Goal: Task Accomplishment & Management: Use online tool/utility

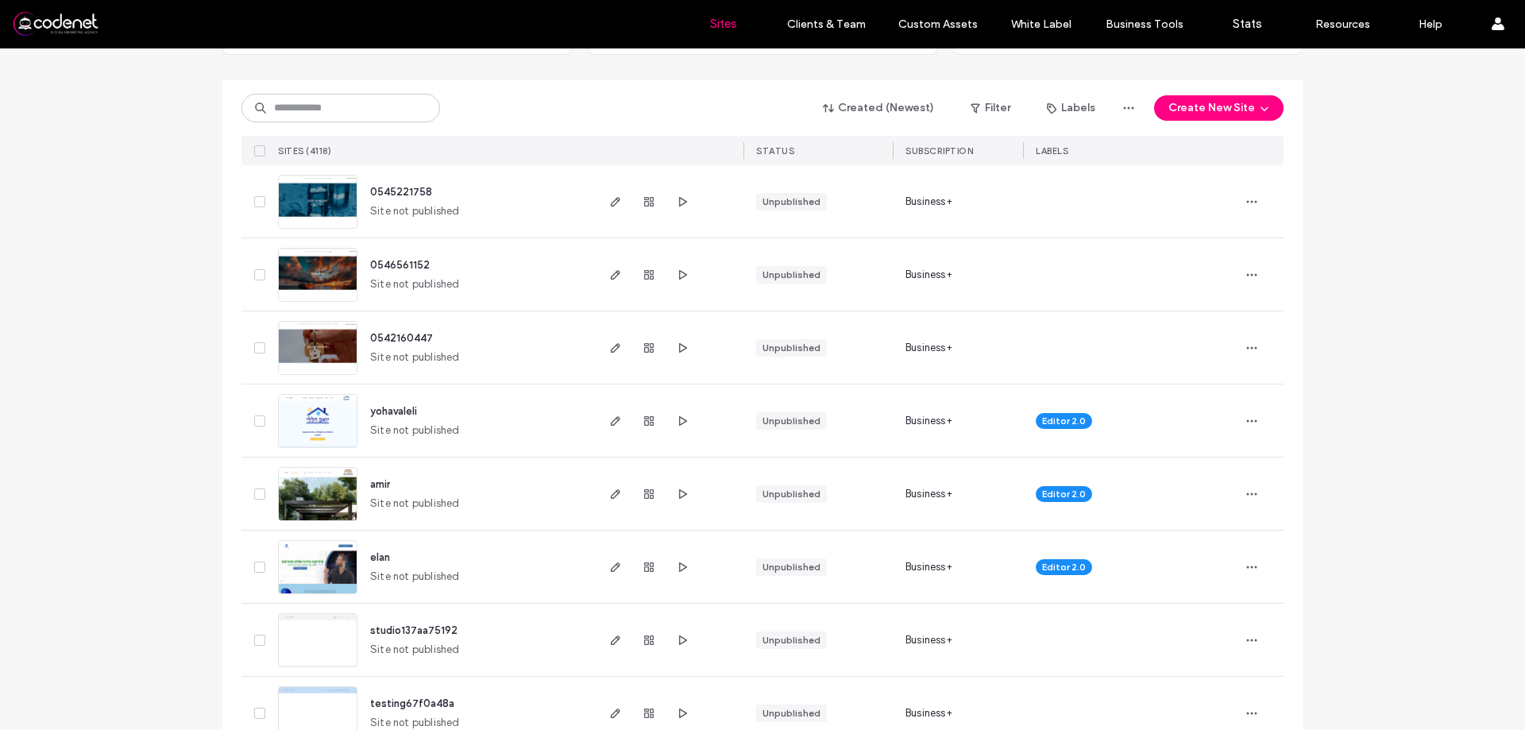
scroll to position [159, 0]
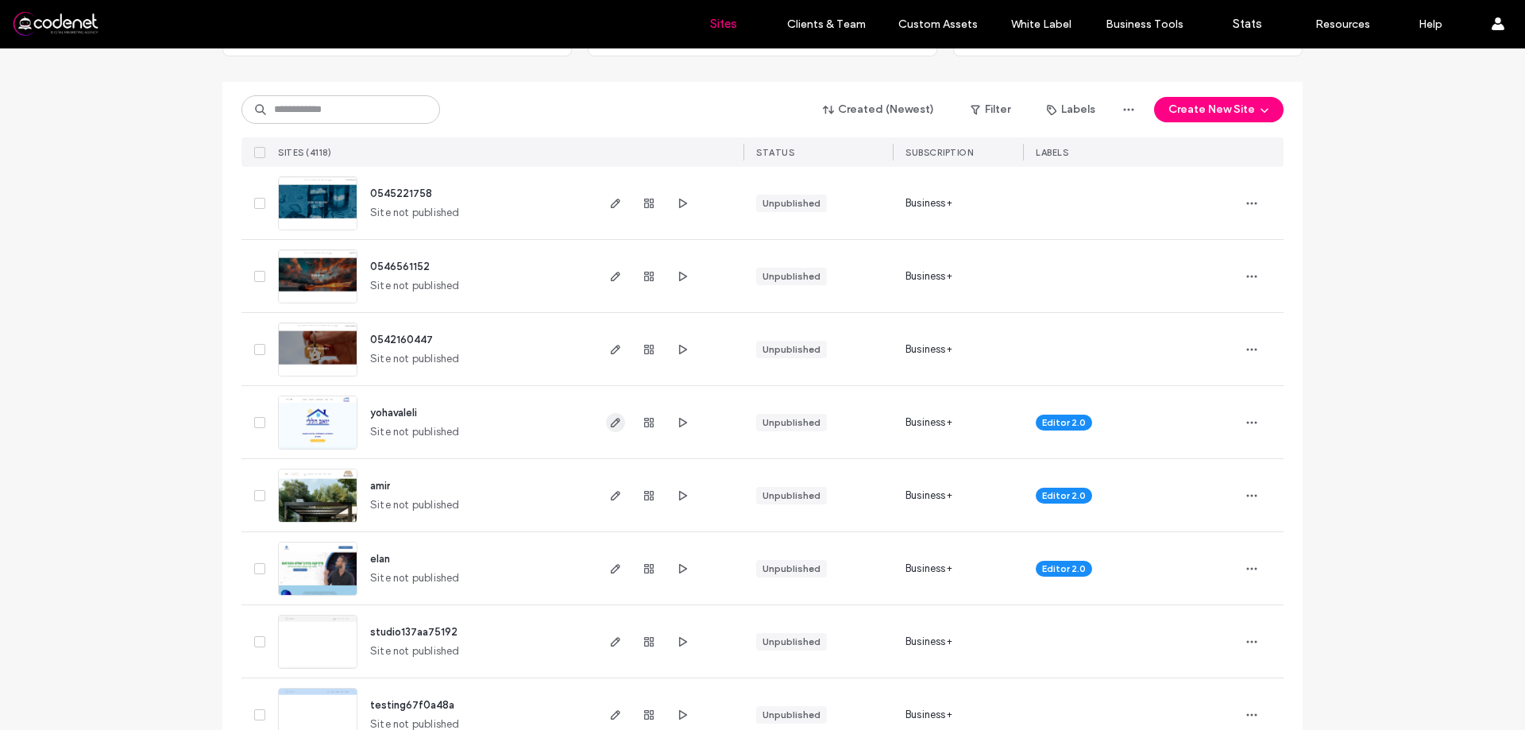
click at [614, 427] on icon "button" at bounding box center [615, 422] width 13 height 13
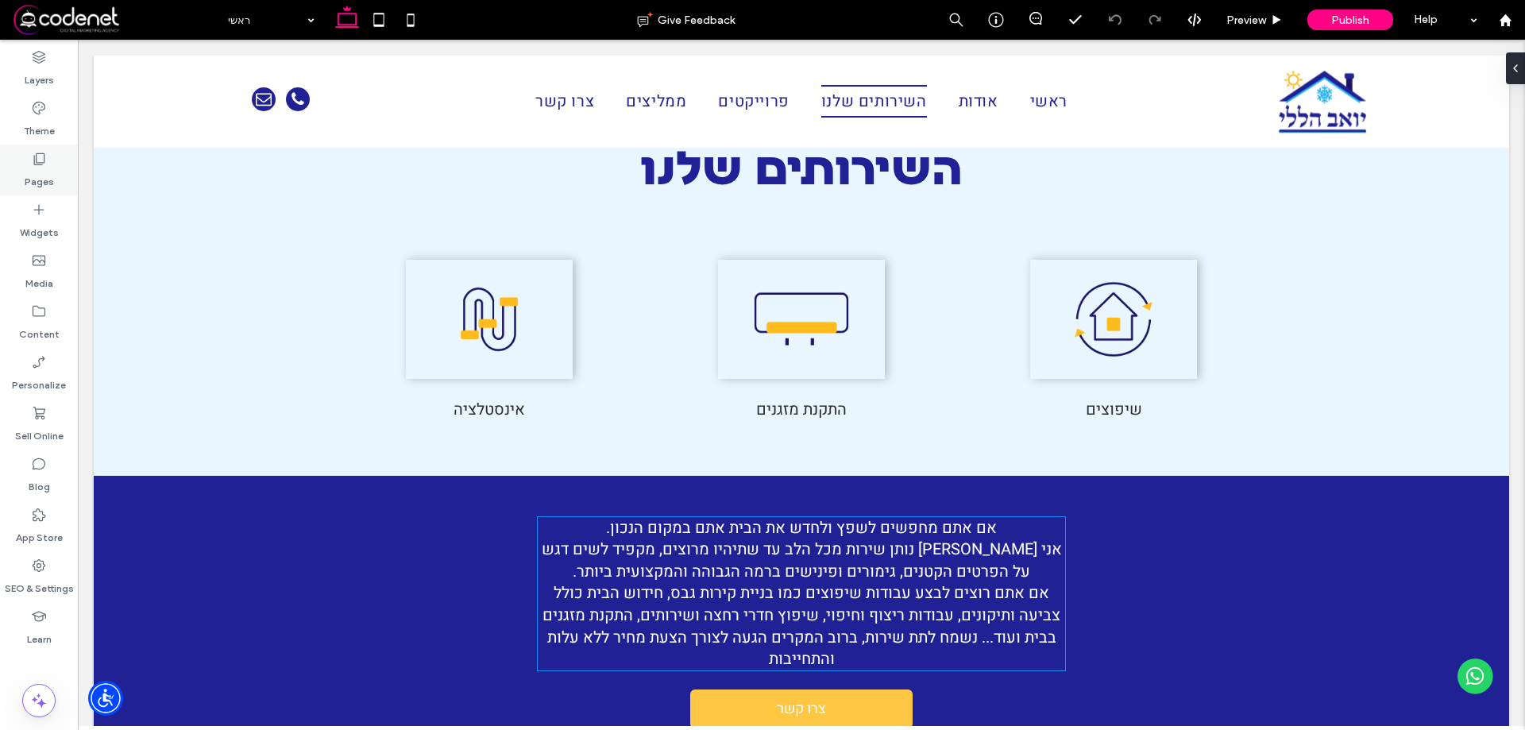
scroll to position [1270, 0]
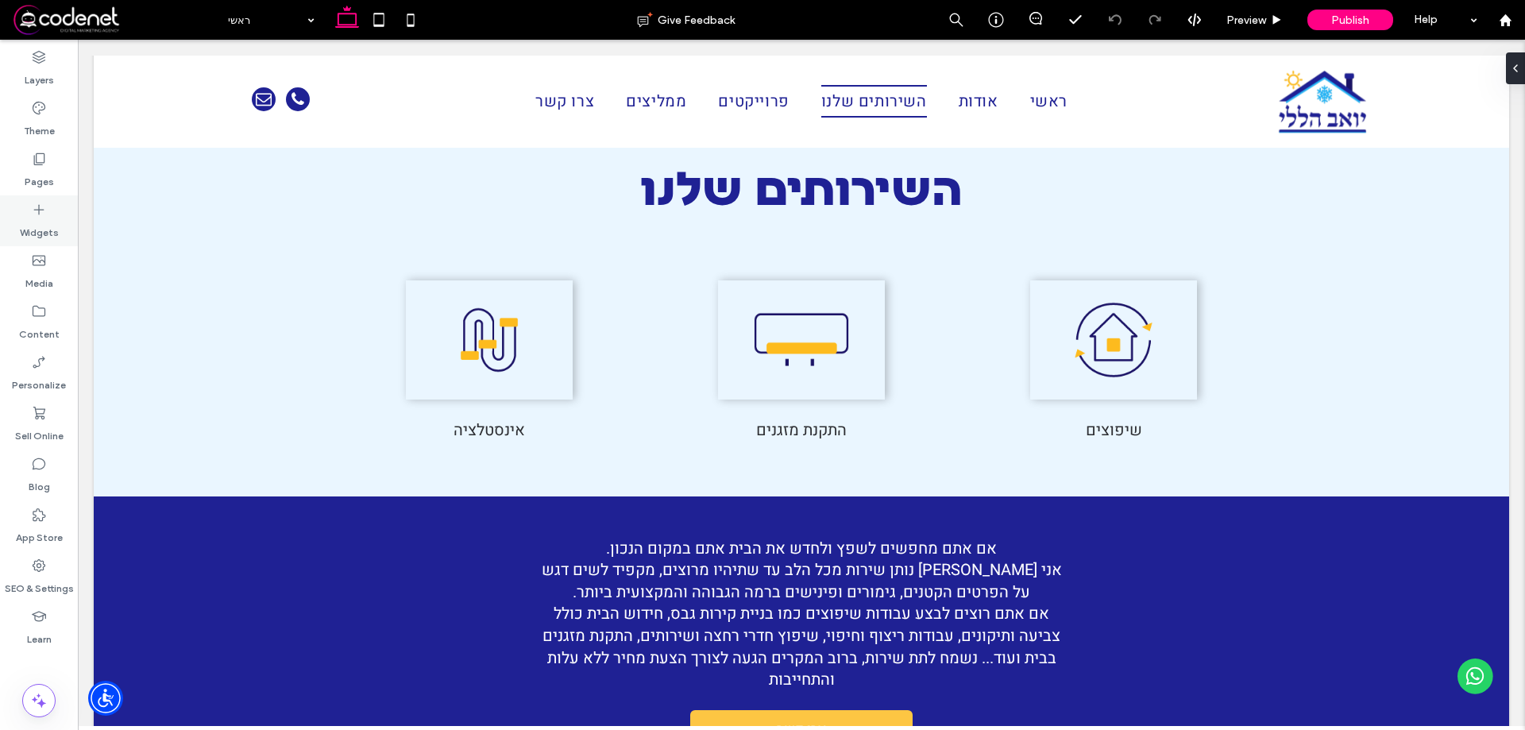
click at [25, 201] on div "Widgets" at bounding box center [39, 220] width 78 height 51
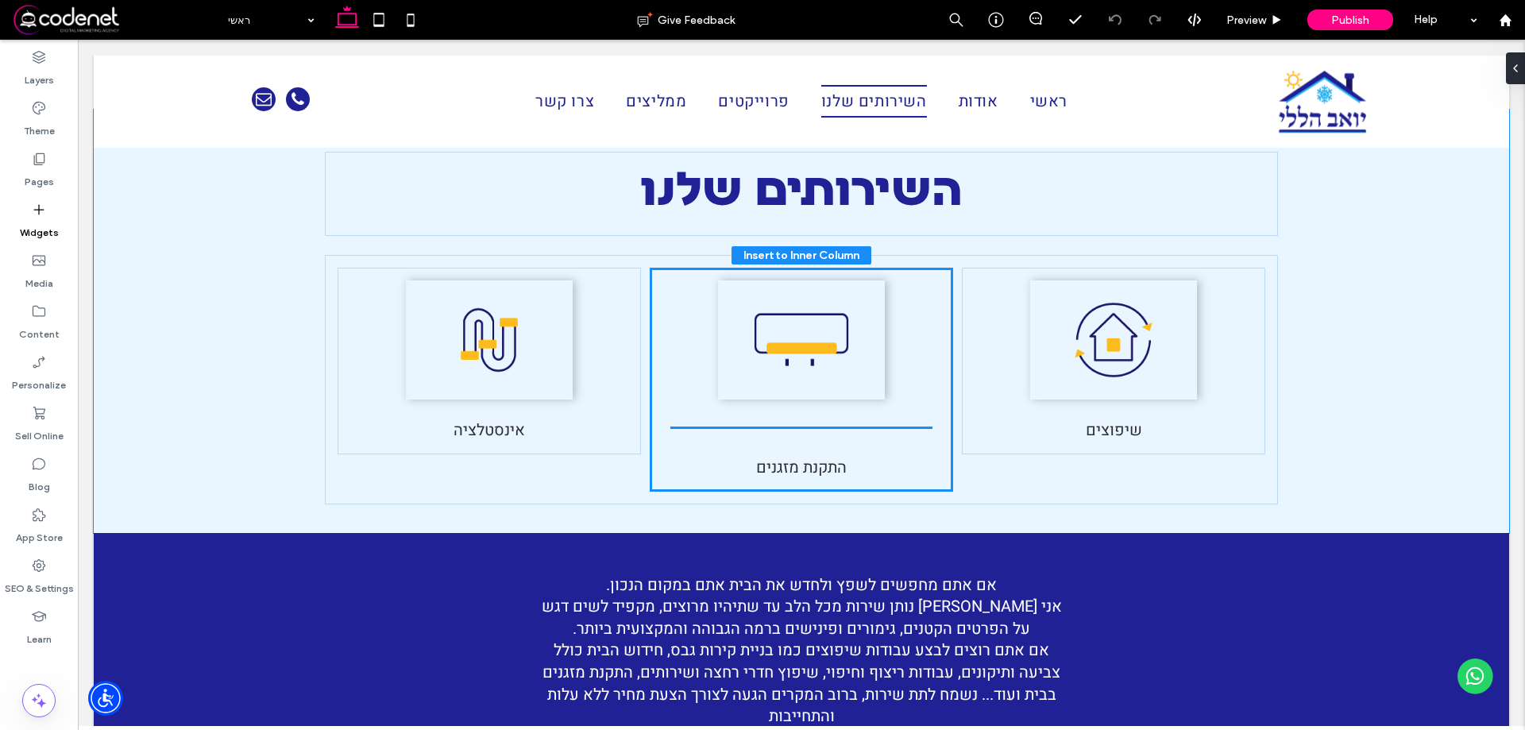
scroll to position [1294, 0]
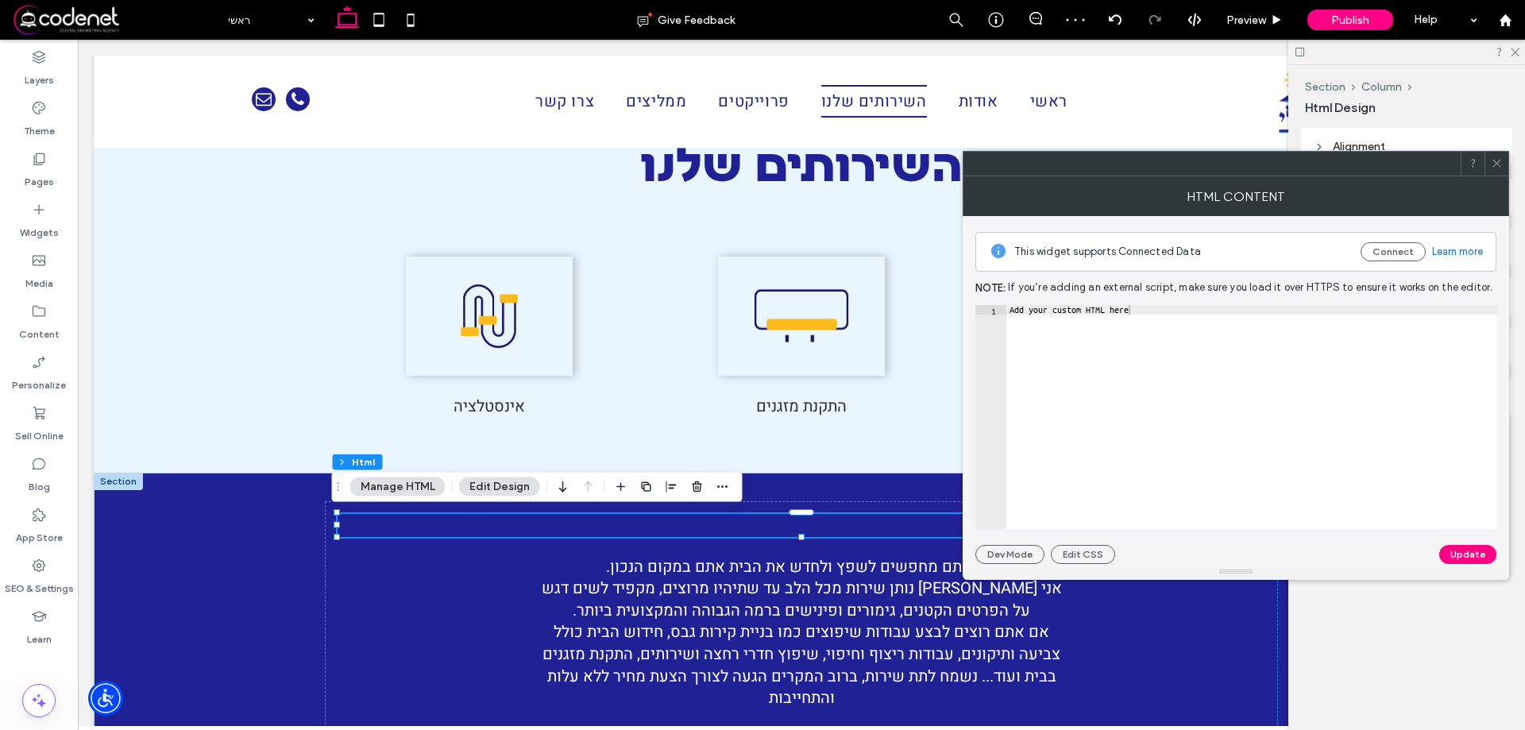
type textarea "**********"
drag, startPoint x: 1224, startPoint y: 351, endPoint x: 901, endPoint y: 313, distance: 325.4
click at [1497, 163] on use at bounding box center [1496, 164] width 8 height 8
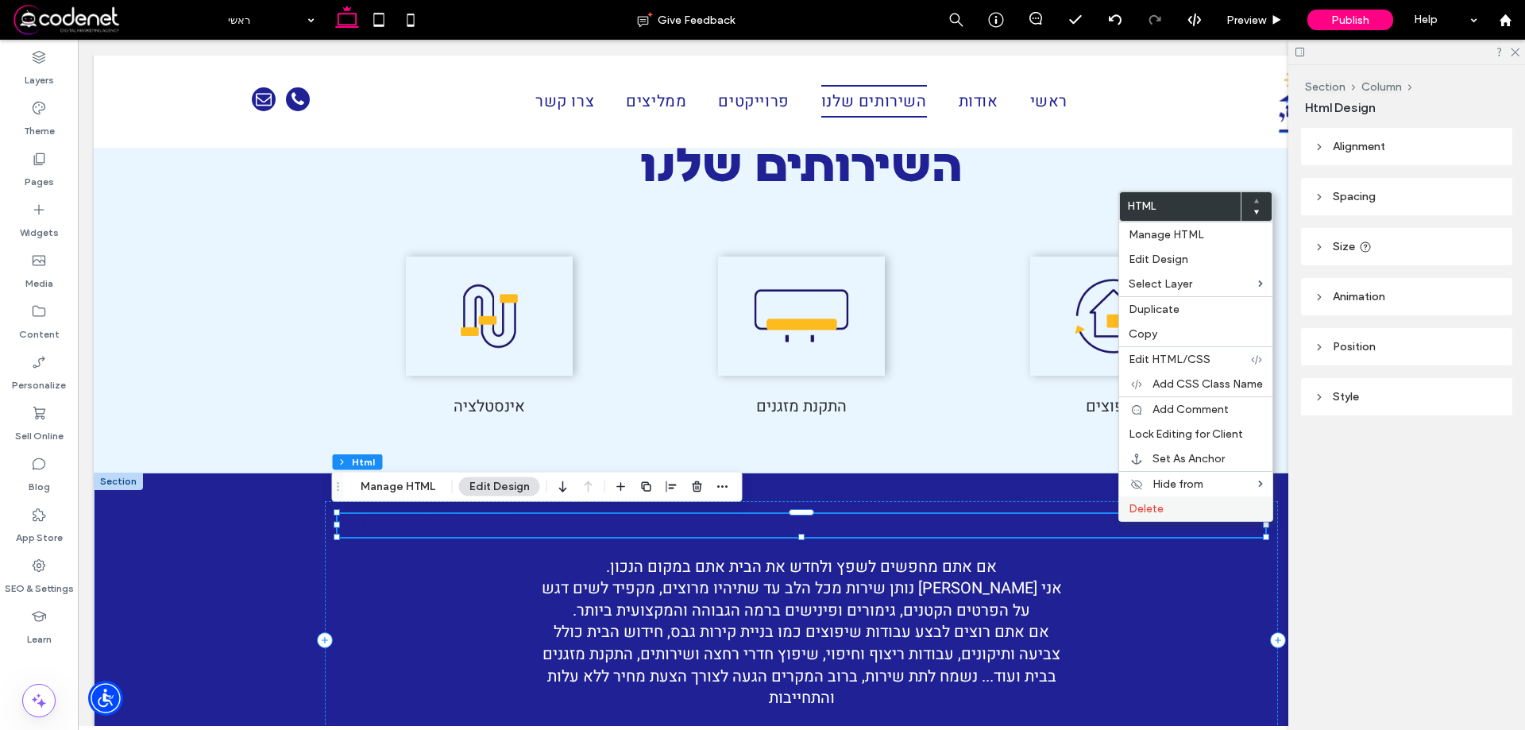
click at [1150, 514] on span "Delete" at bounding box center [1145, 508] width 35 height 13
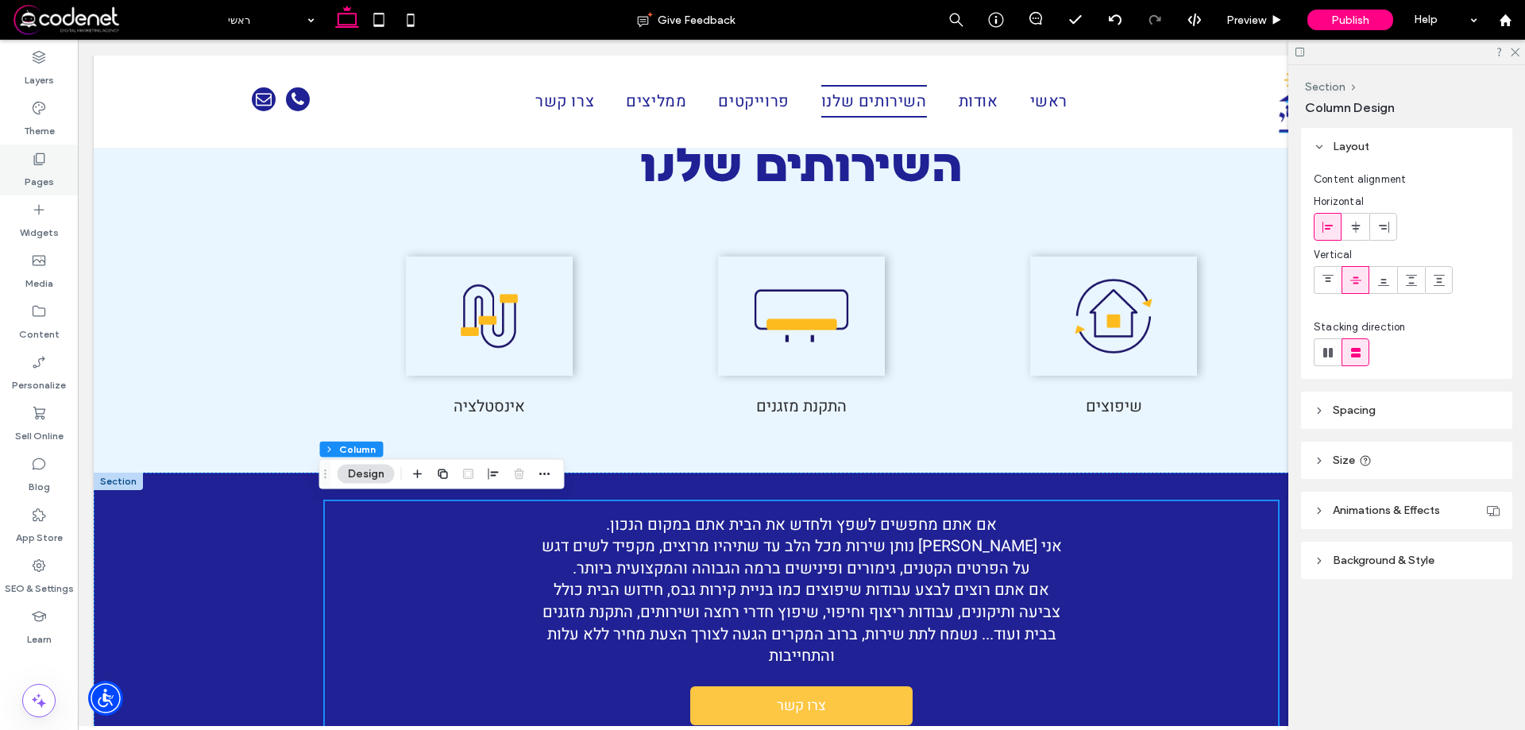
click at [16, 171] on div "Pages" at bounding box center [39, 170] width 78 height 51
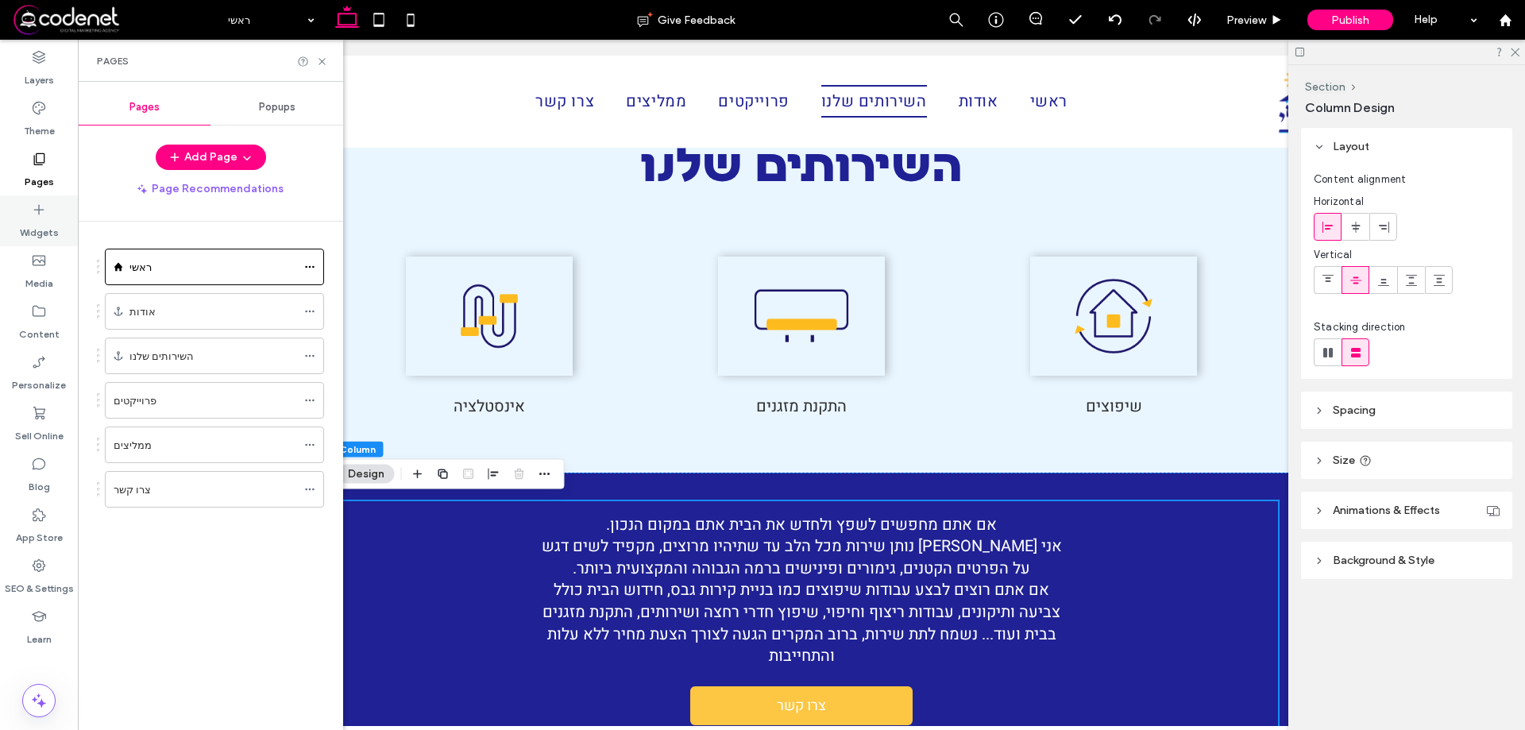
click at [46, 221] on label "Widgets" at bounding box center [39, 229] width 39 height 22
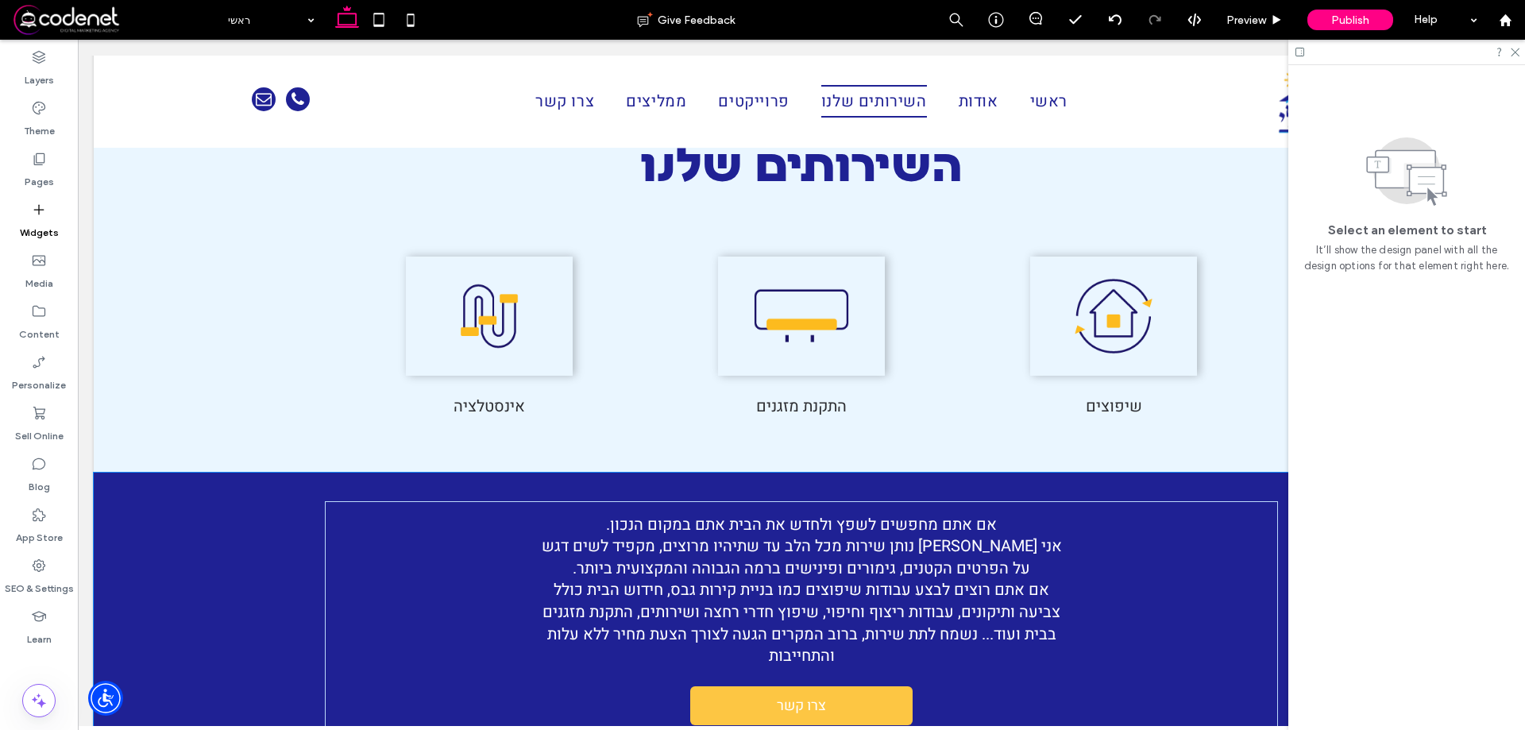
scroll to position [1306, 0]
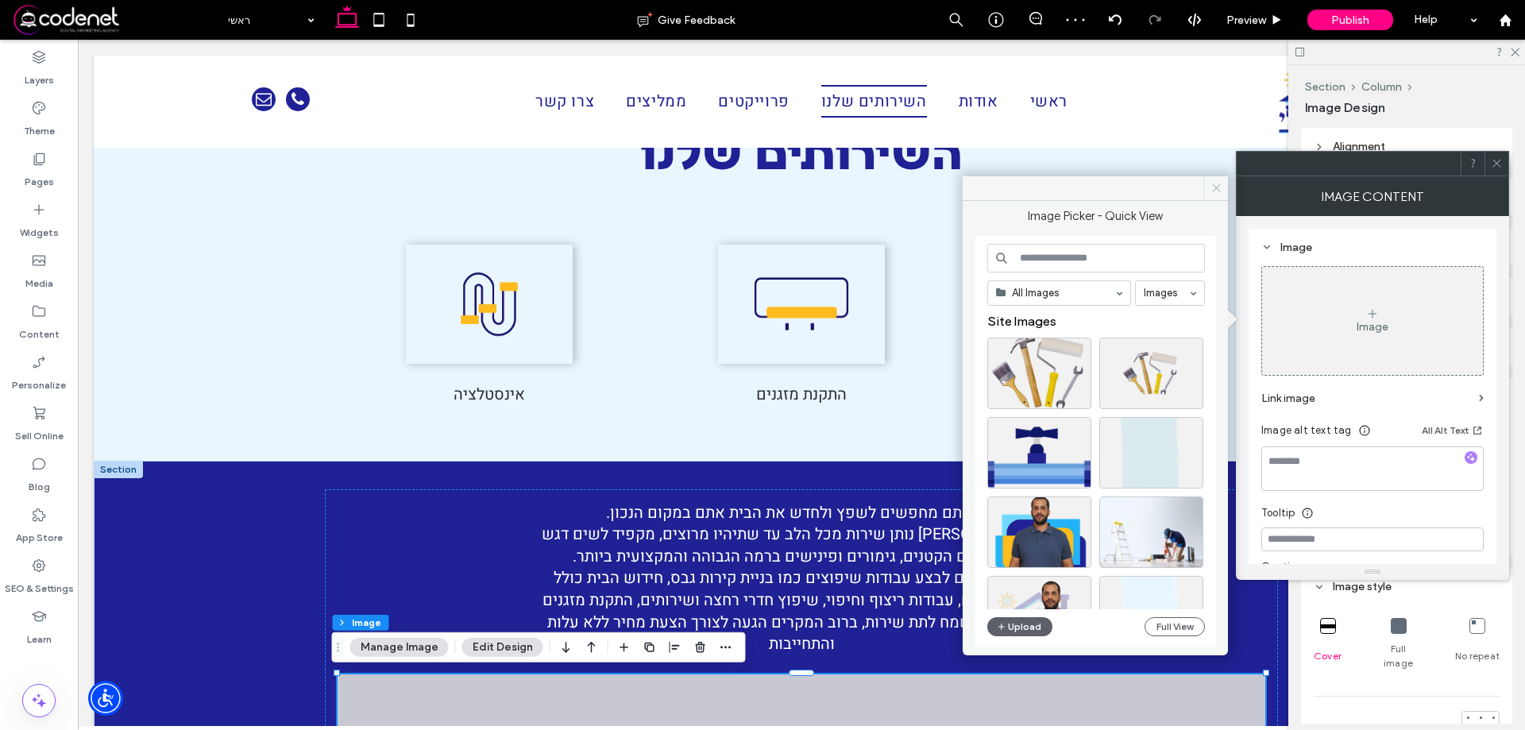
click at [1213, 186] on icon at bounding box center [1216, 188] width 12 height 12
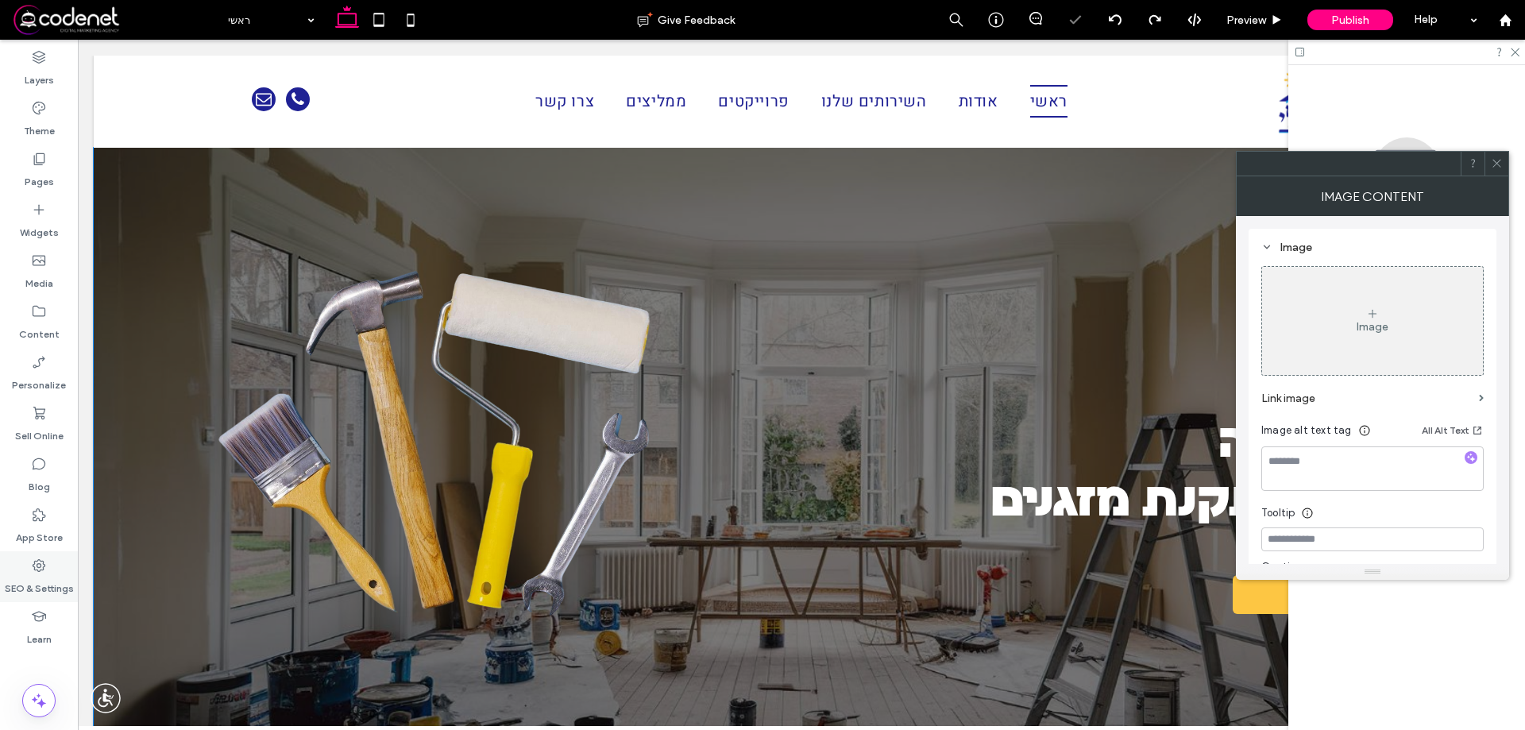
scroll to position [0, 0]
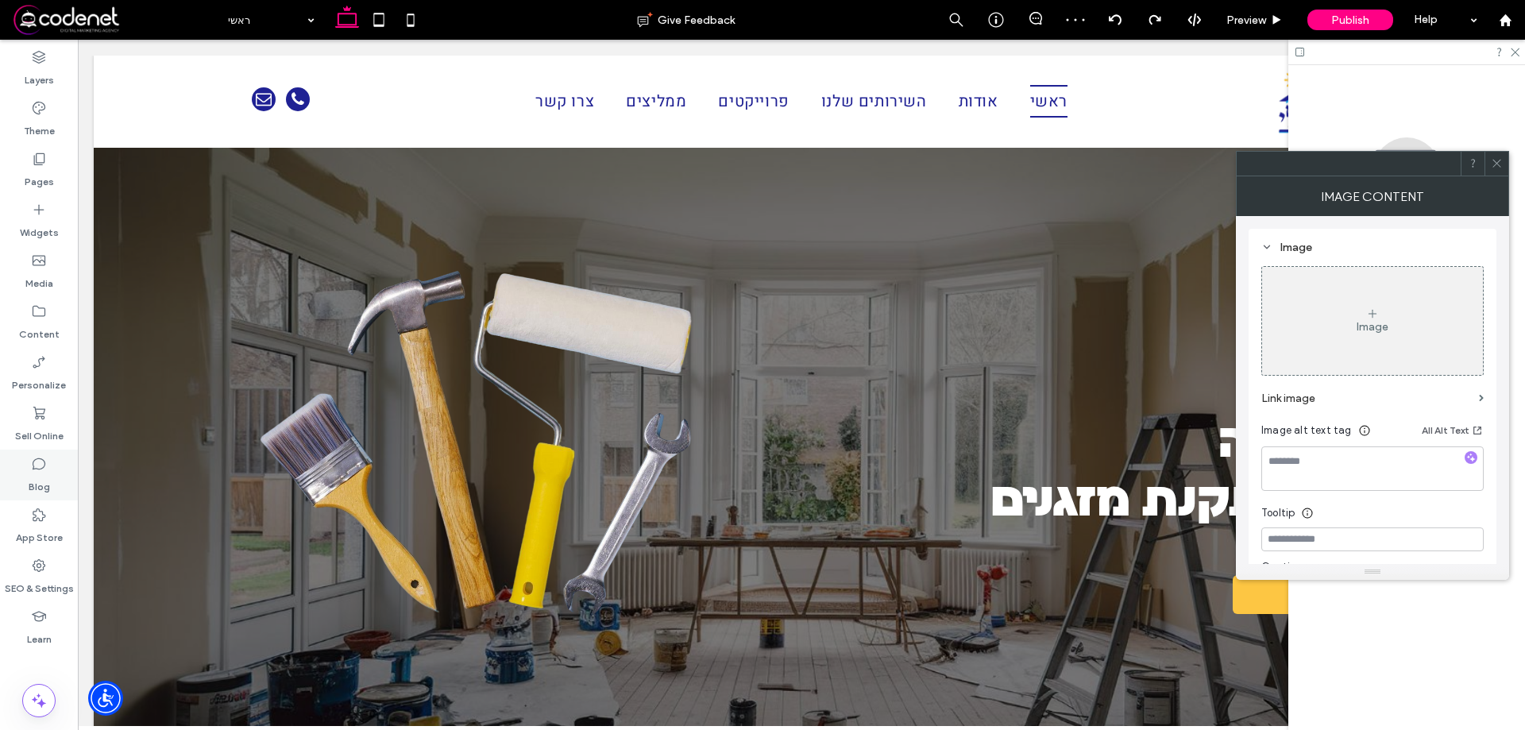
click at [37, 476] on label "Blog" at bounding box center [39, 483] width 21 height 22
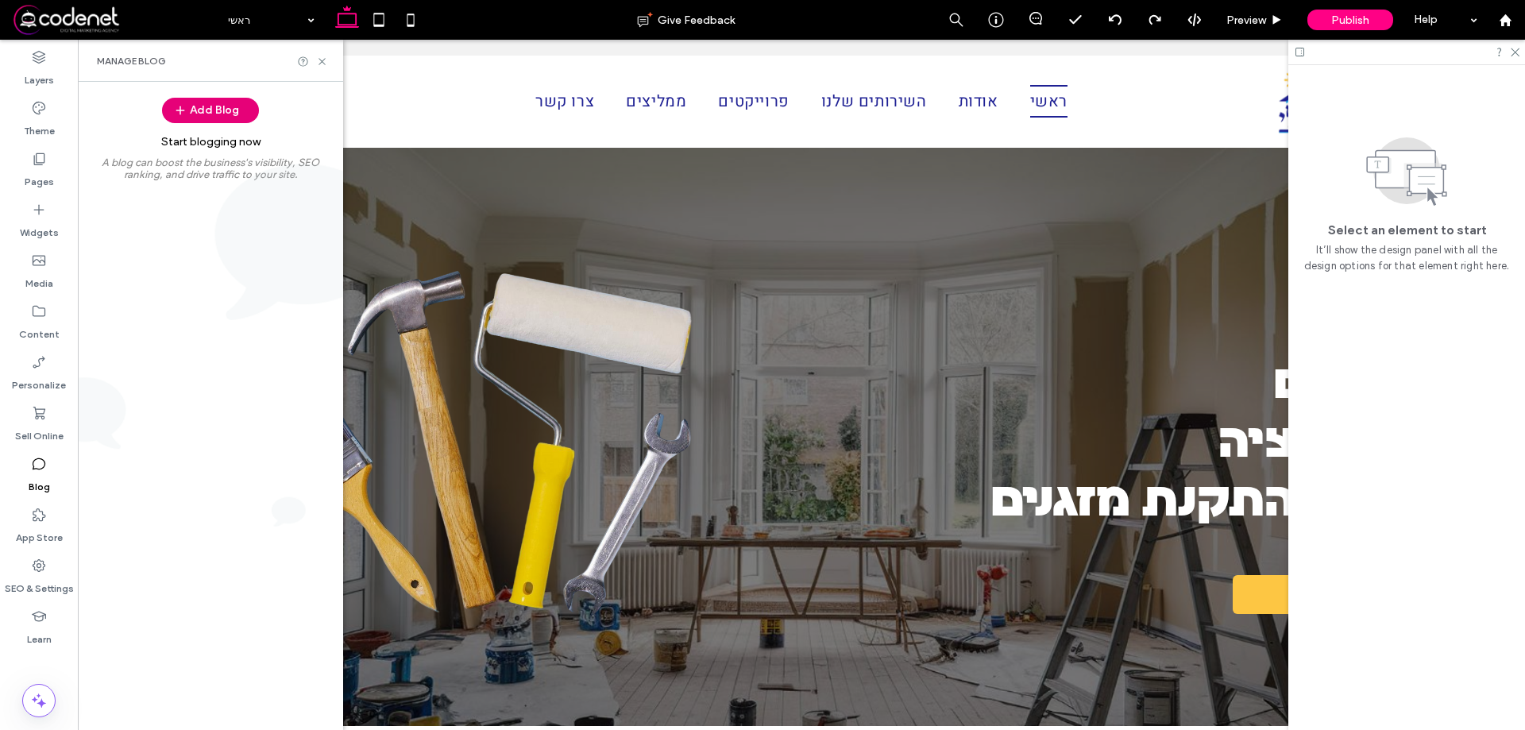
click at [214, 115] on button "Add Blog" at bounding box center [210, 110] width 97 height 25
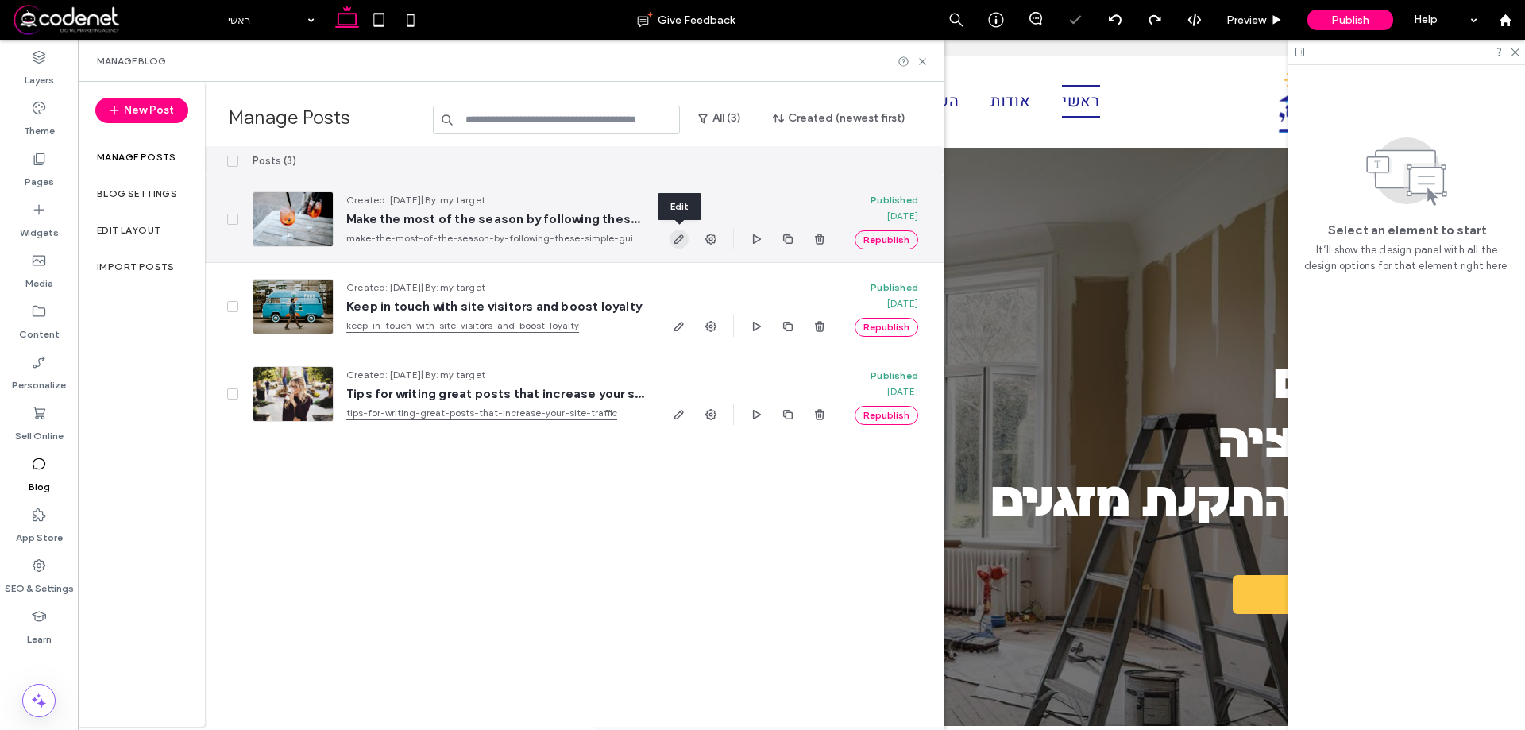
click at [677, 236] on icon "button" at bounding box center [679, 239] width 13 height 13
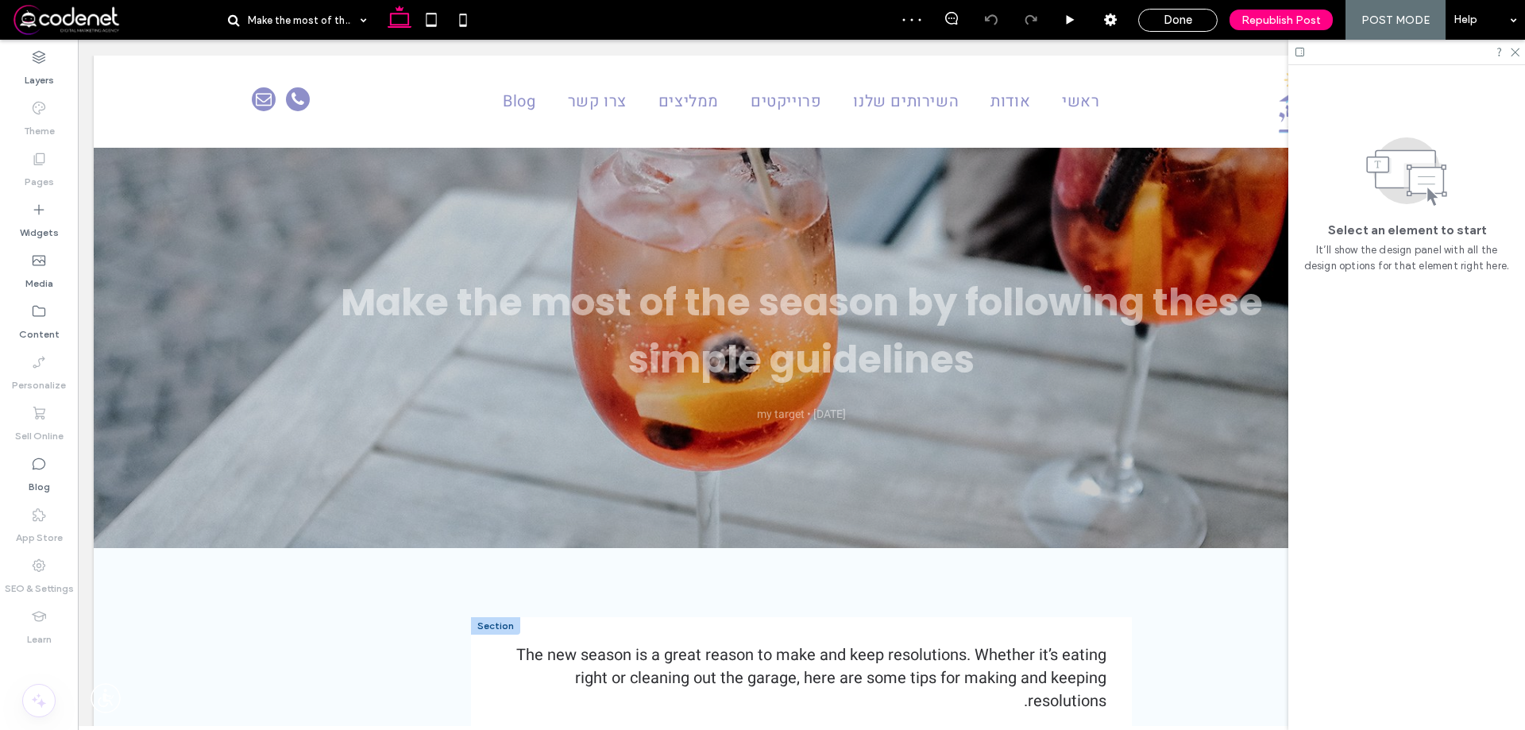
scroll to position [476, 0]
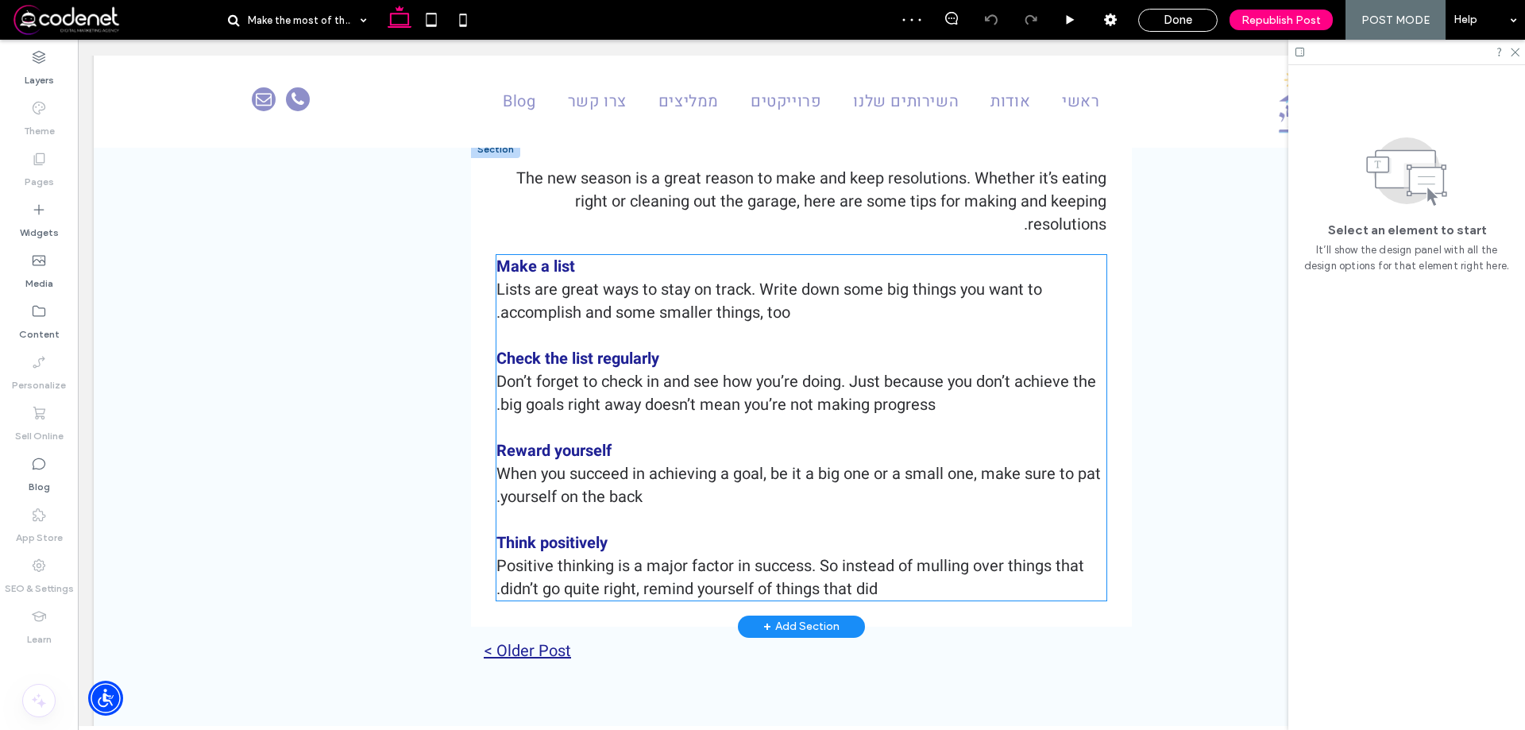
click at [927, 293] on p "Lists are great ways to stay on track. Write down some big things you want to a…" at bounding box center [801, 301] width 610 height 46
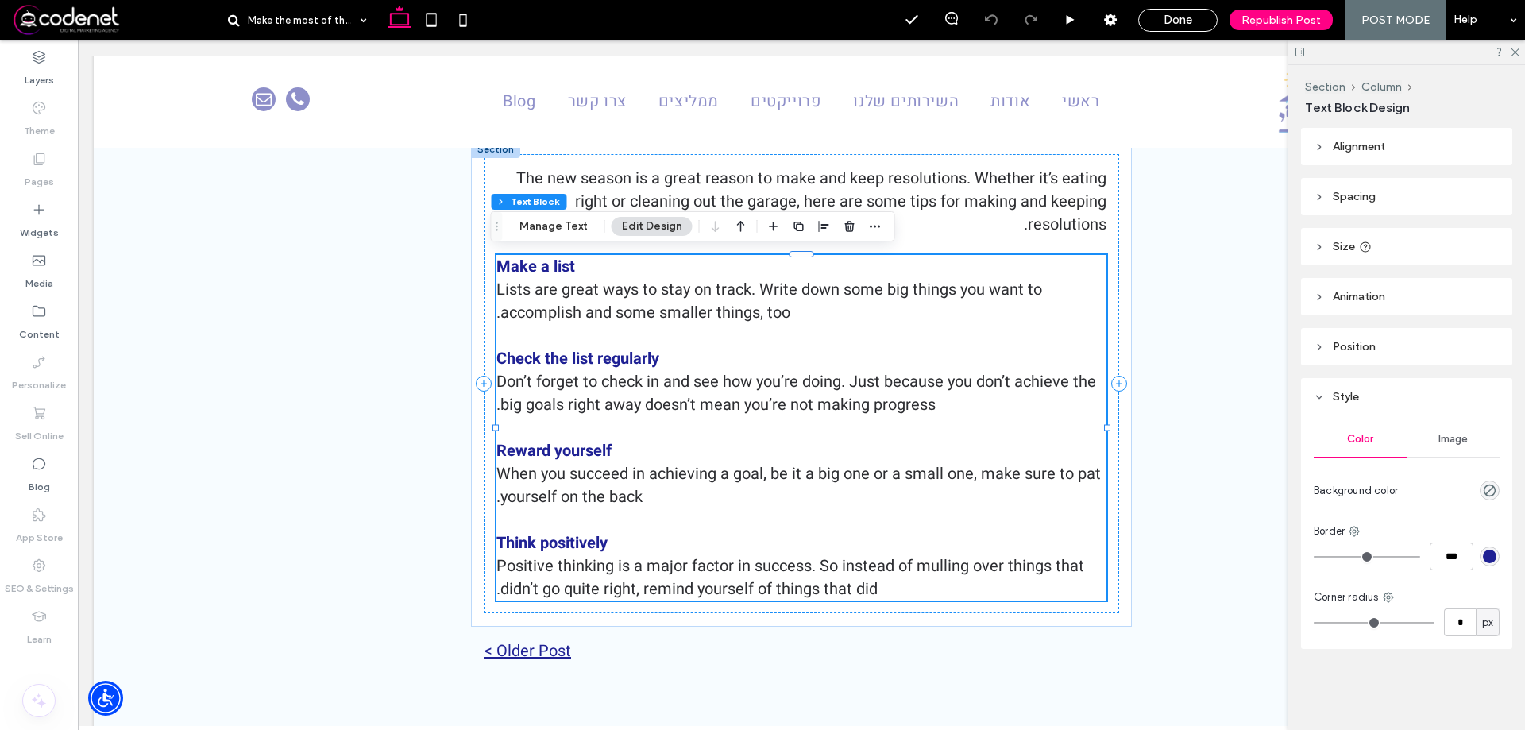
click at [645, 226] on button "Edit Design" at bounding box center [651, 226] width 81 height 19
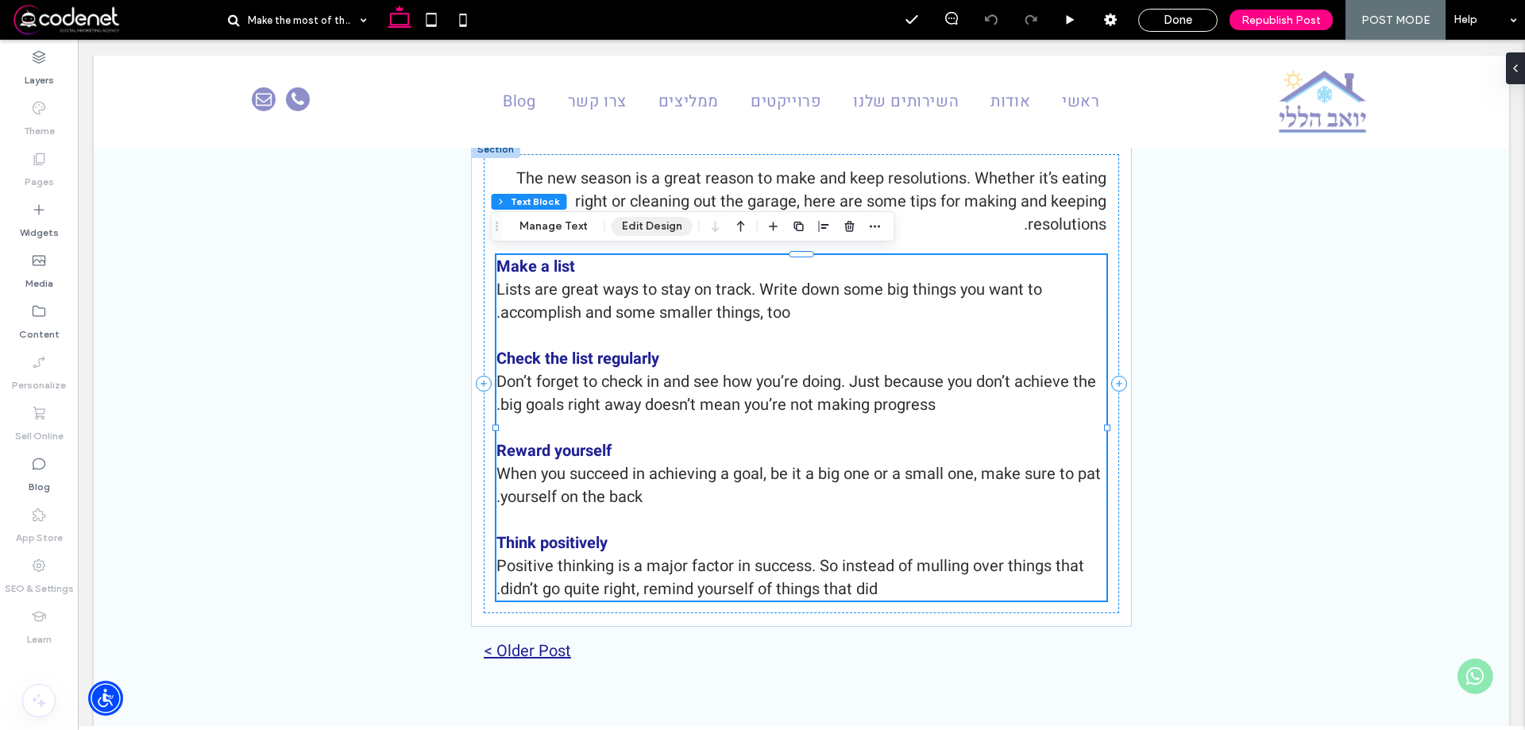
click at [645, 222] on button "Edit Design" at bounding box center [651, 226] width 81 height 19
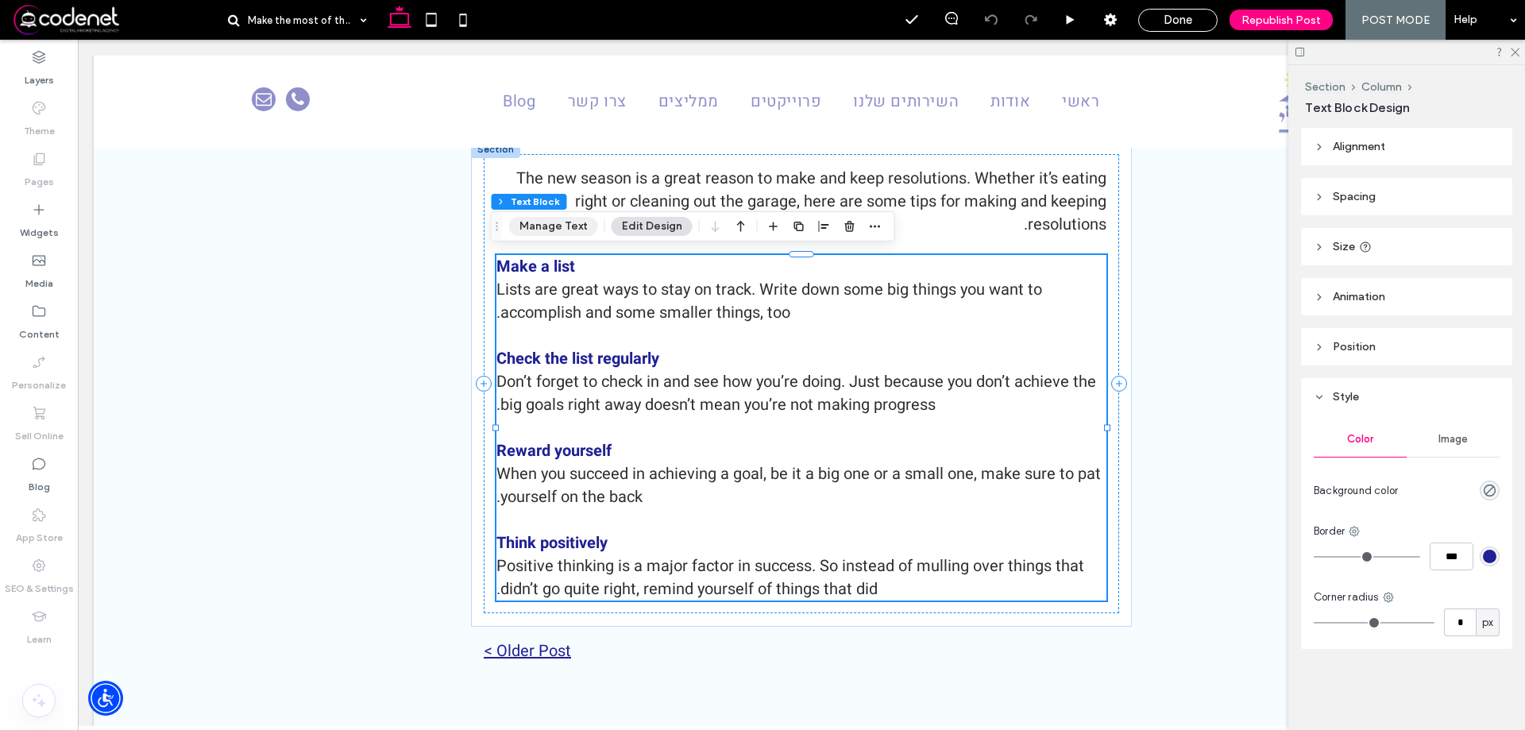
click at [565, 229] on button "Manage Text" at bounding box center [553, 226] width 89 height 19
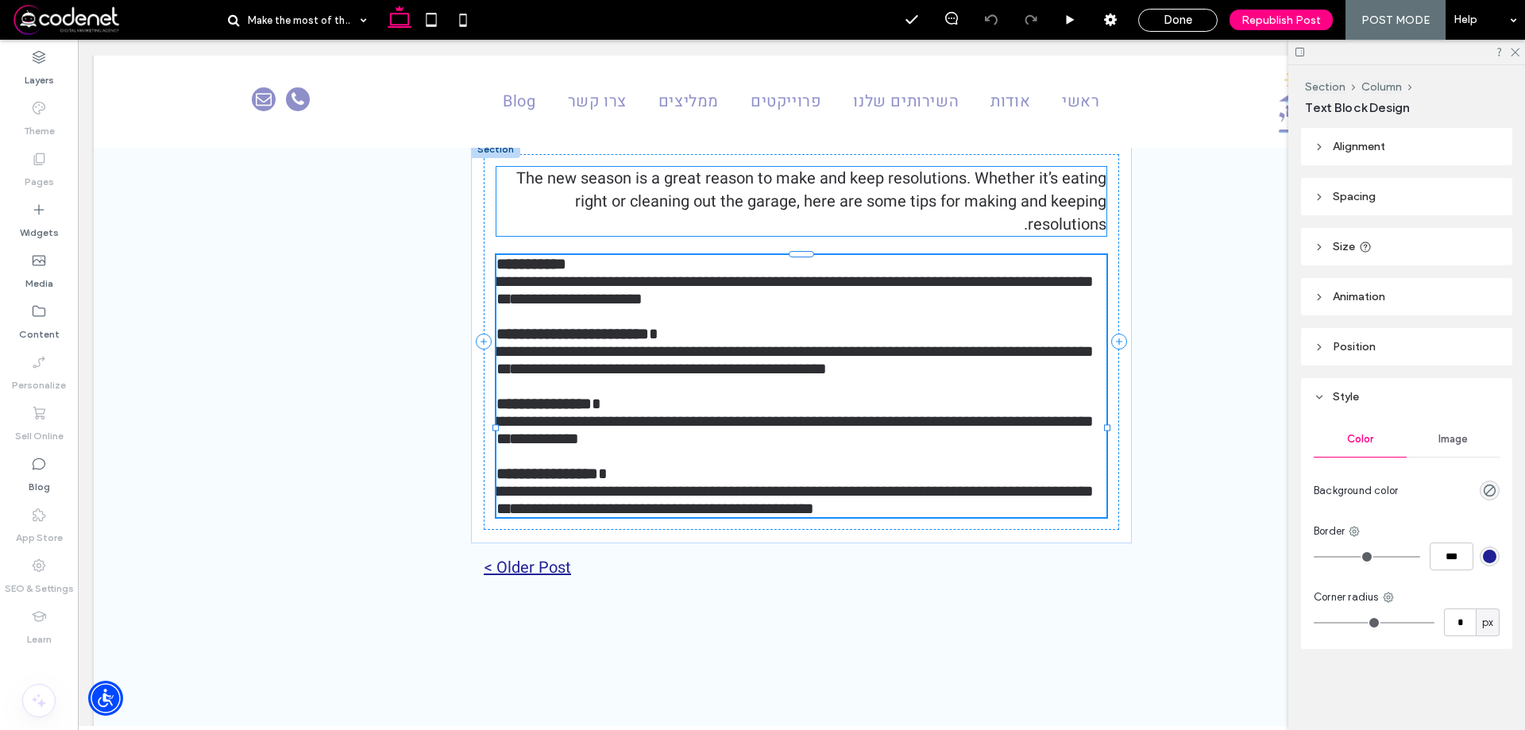
type input "*****"
type input "**"
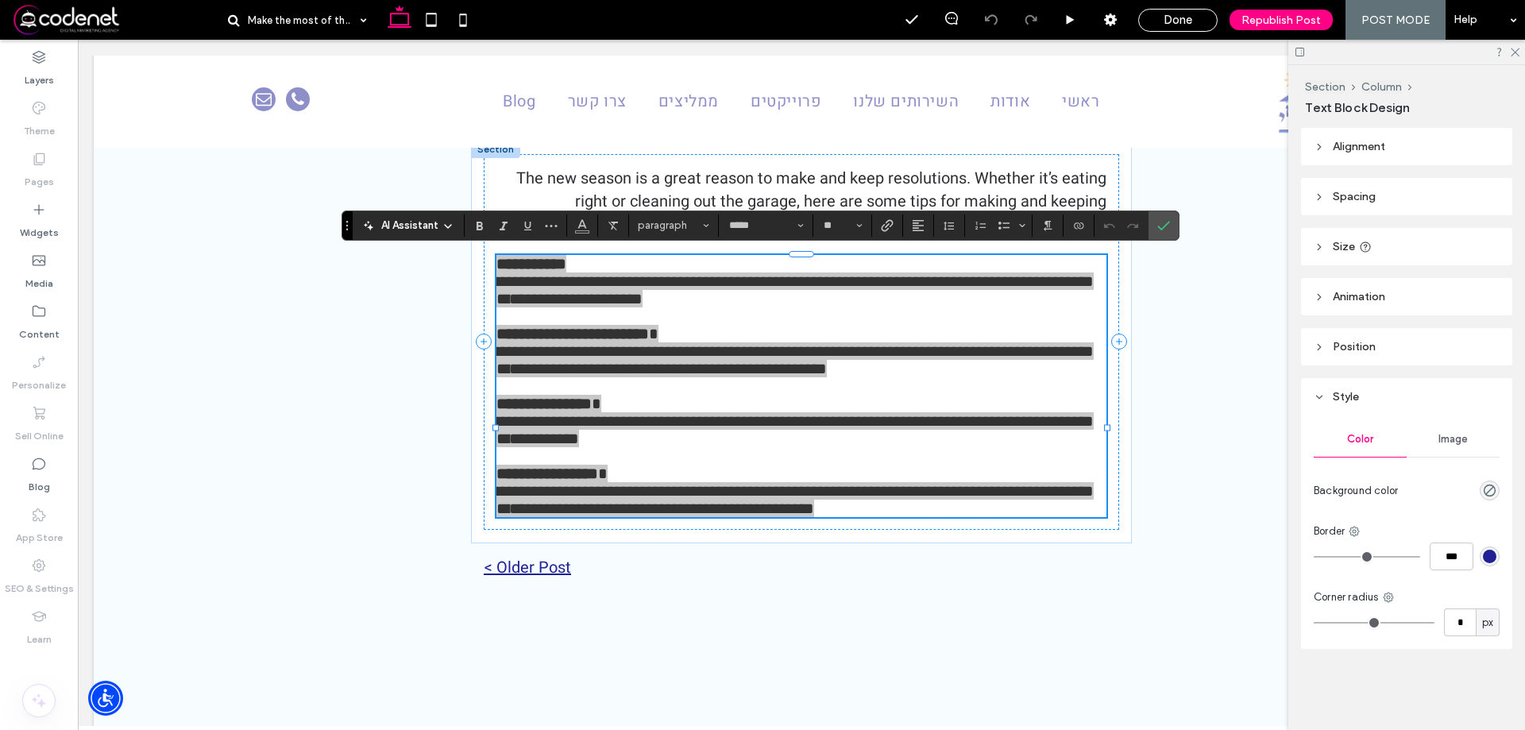
click at [439, 225] on div "AI Assistant" at bounding box center [408, 226] width 105 height 16
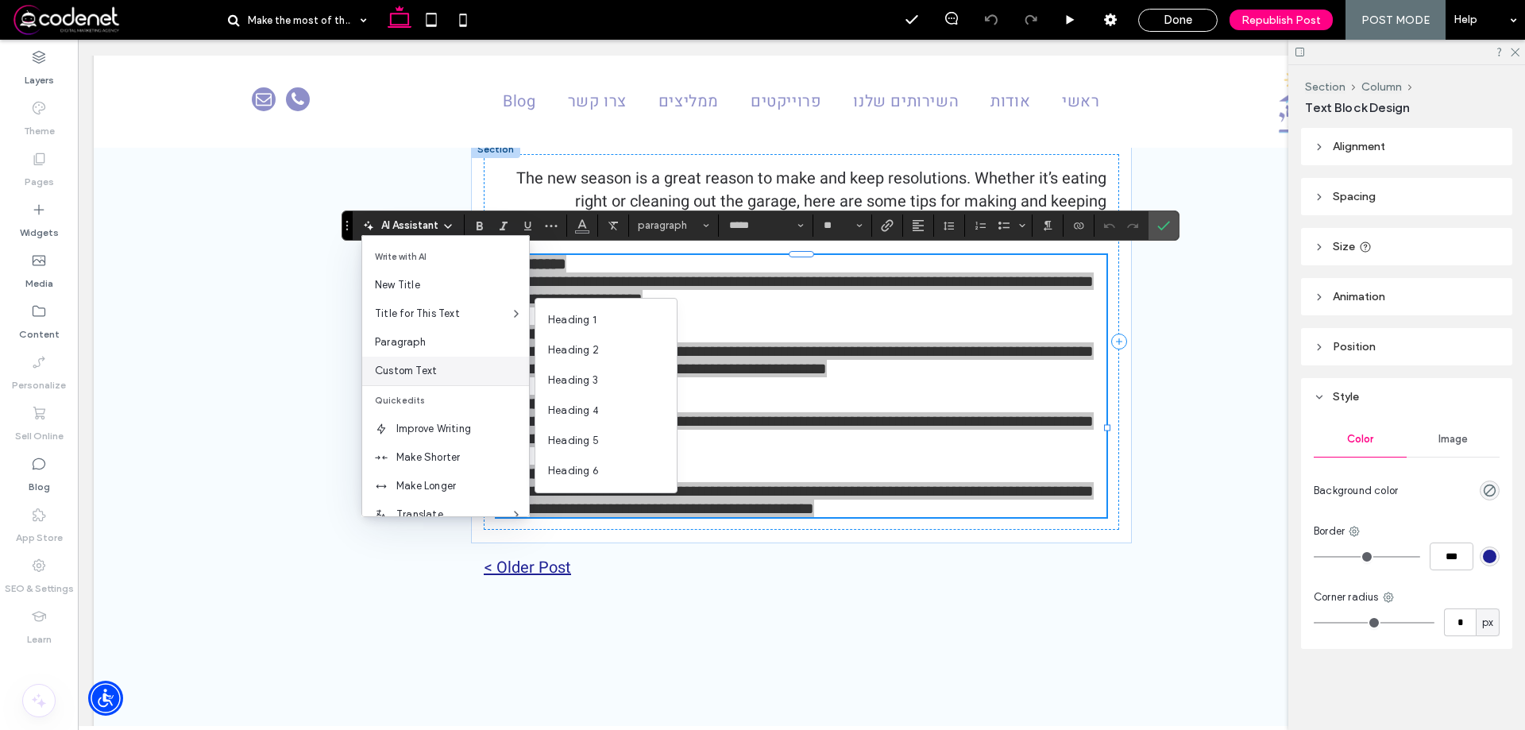
click at [456, 368] on span "Custom Text" at bounding box center [452, 371] width 154 height 16
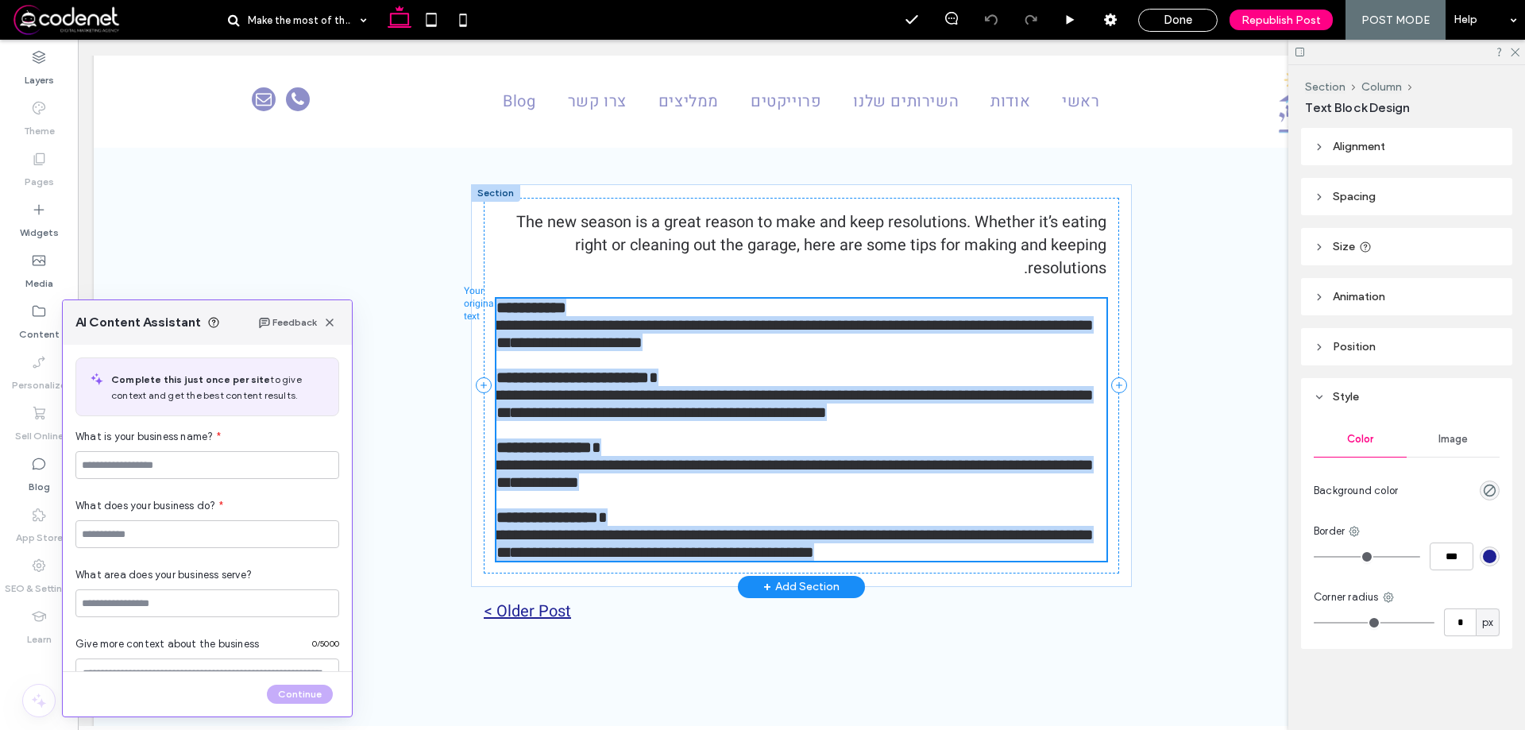
scroll to position [397, 0]
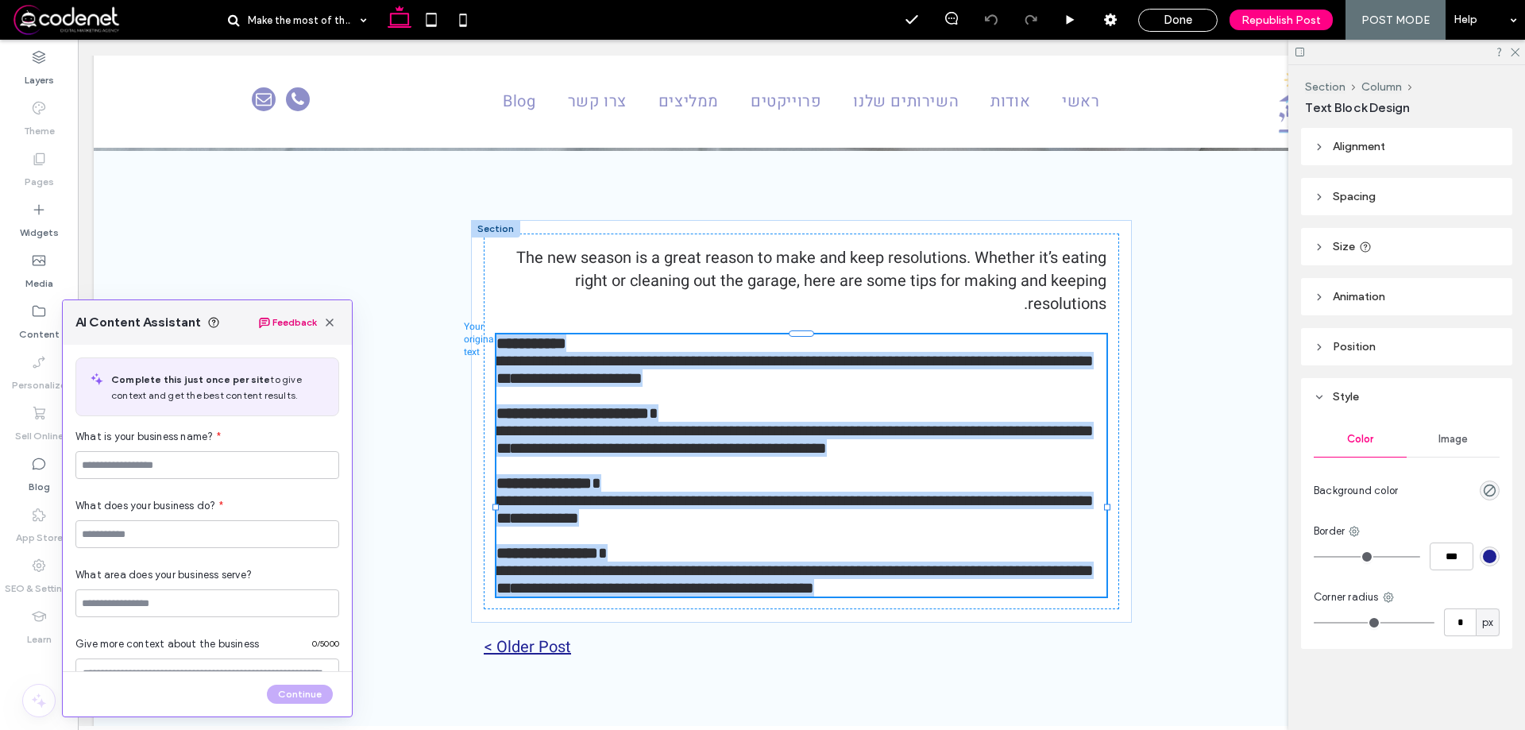
click at [326, 329] on div "Feedback" at bounding box center [298, 322] width 81 height 19
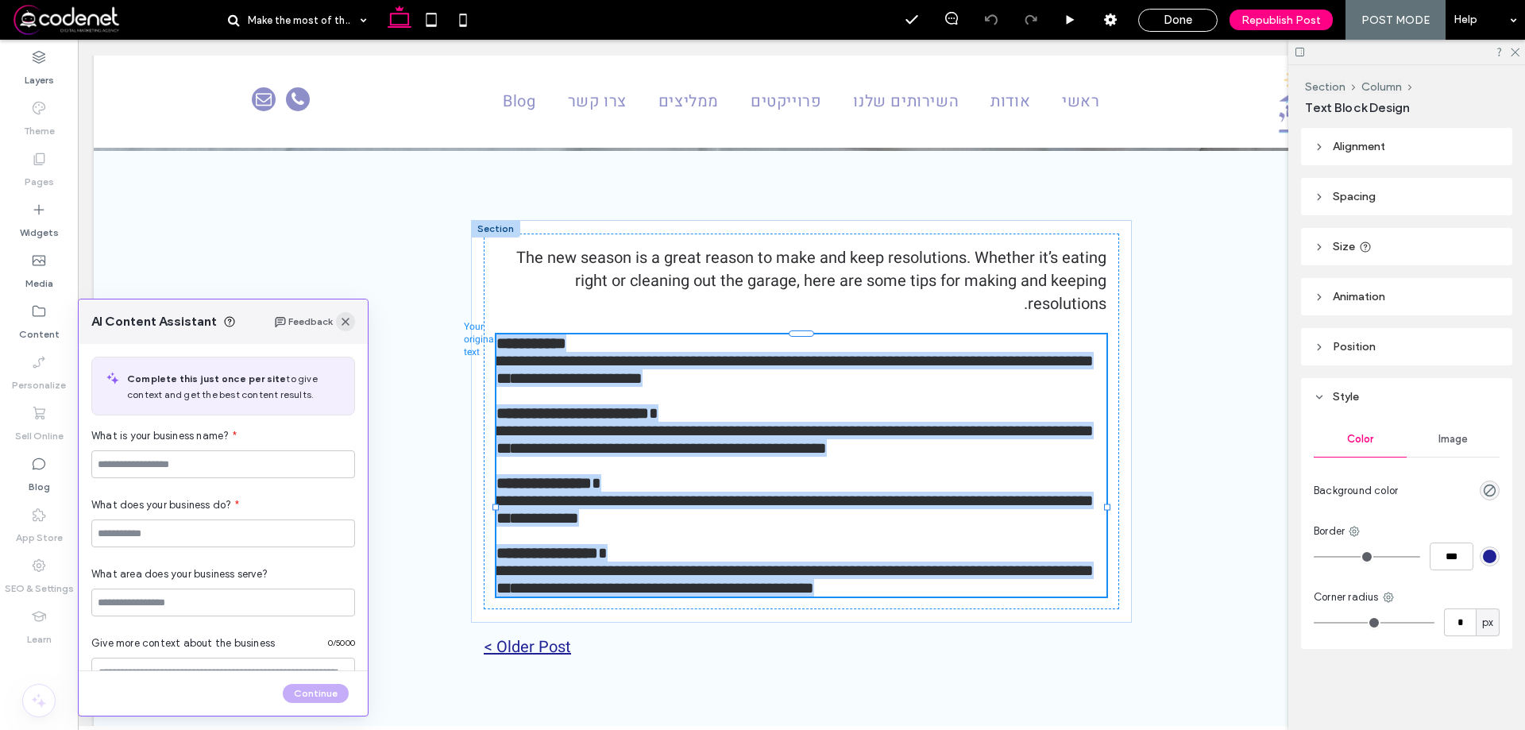
drag, startPoint x: 345, startPoint y: 322, endPoint x: 711, endPoint y: 389, distance: 373.0
click at [345, 322] on use "button" at bounding box center [345, 322] width 8 height 8
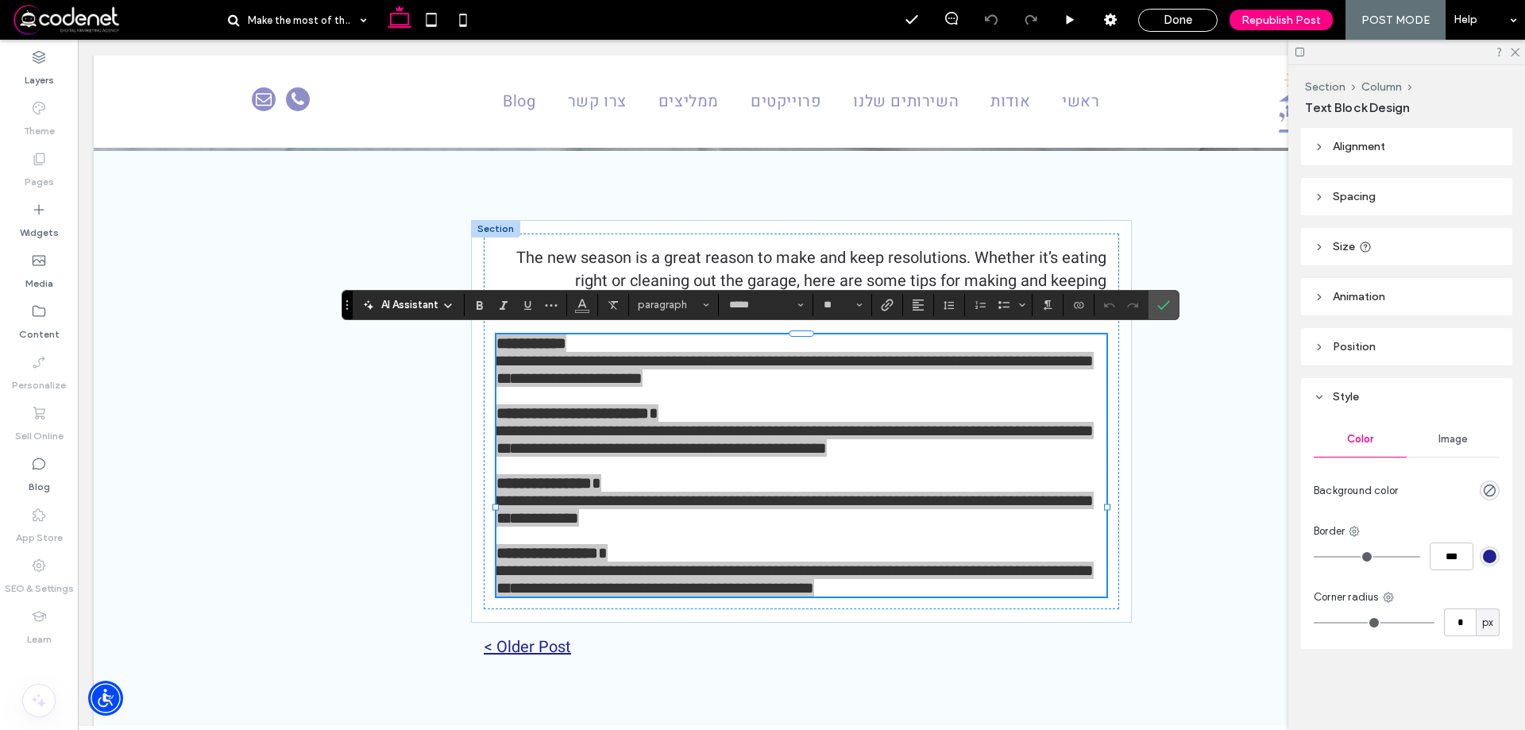
click at [437, 301] on span "AI Assistant" at bounding box center [409, 305] width 57 height 16
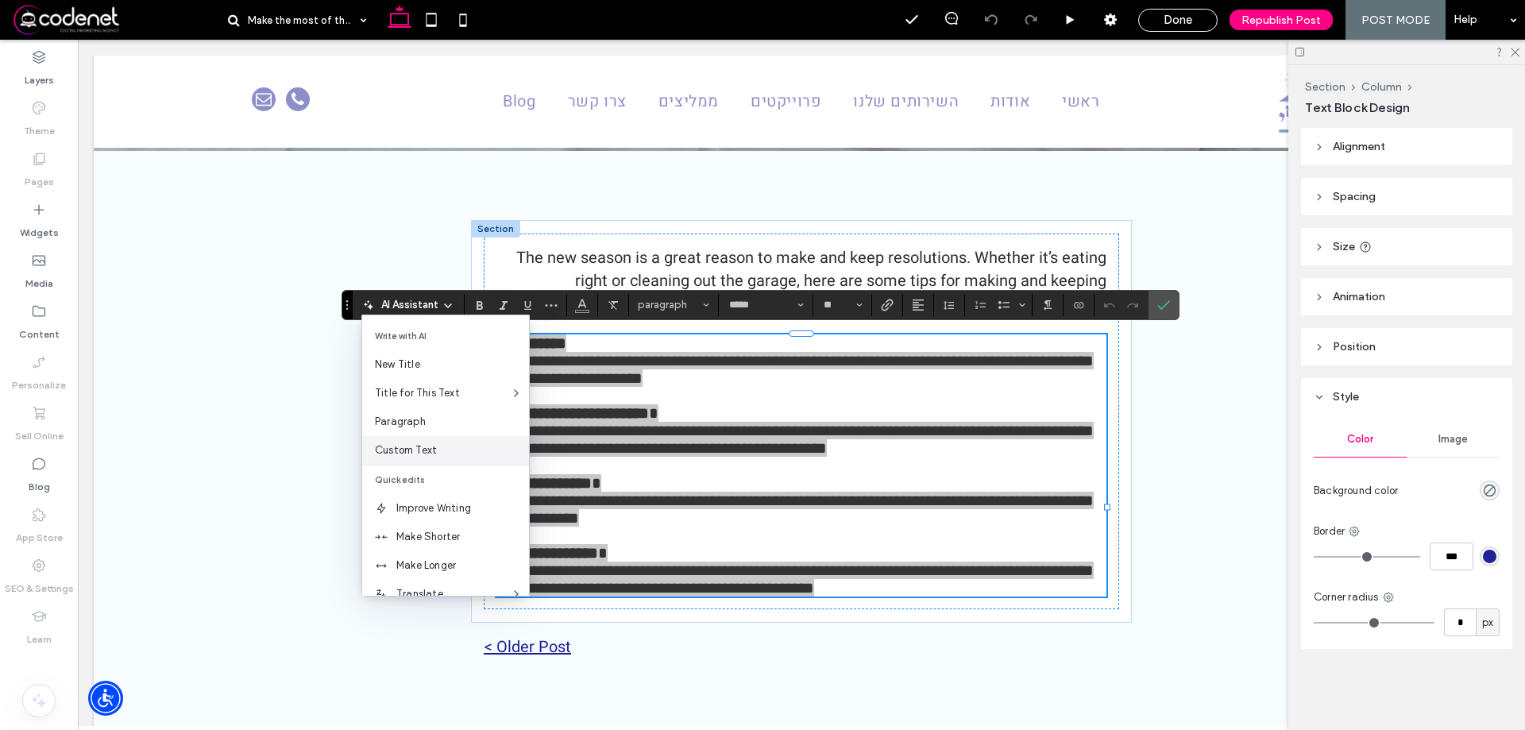
drag, startPoint x: 436, startPoint y: 449, endPoint x: 436, endPoint y: 460, distance: 10.3
click at [436, 460] on div "Custom Text" at bounding box center [445, 450] width 167 height 29
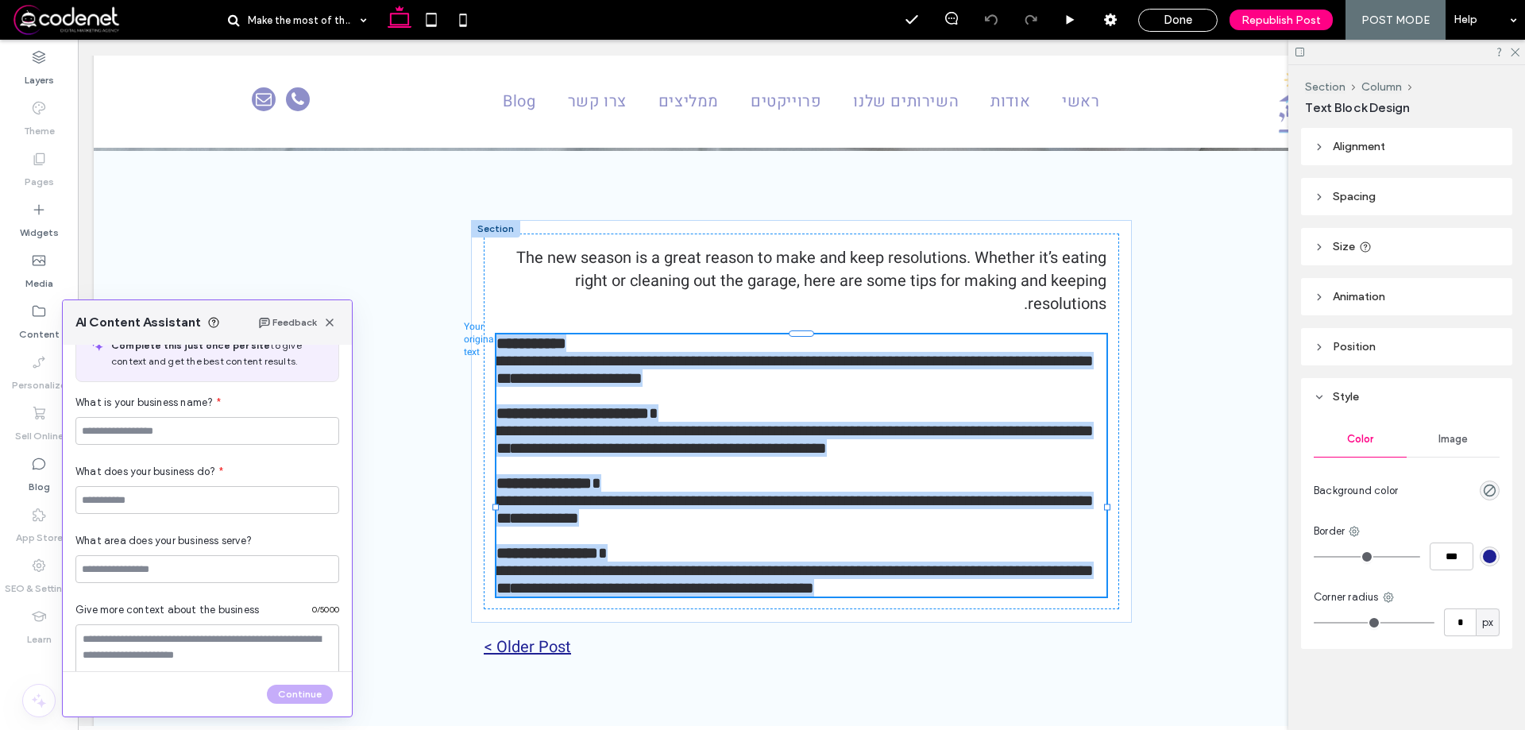
scroll to position [25, 0]
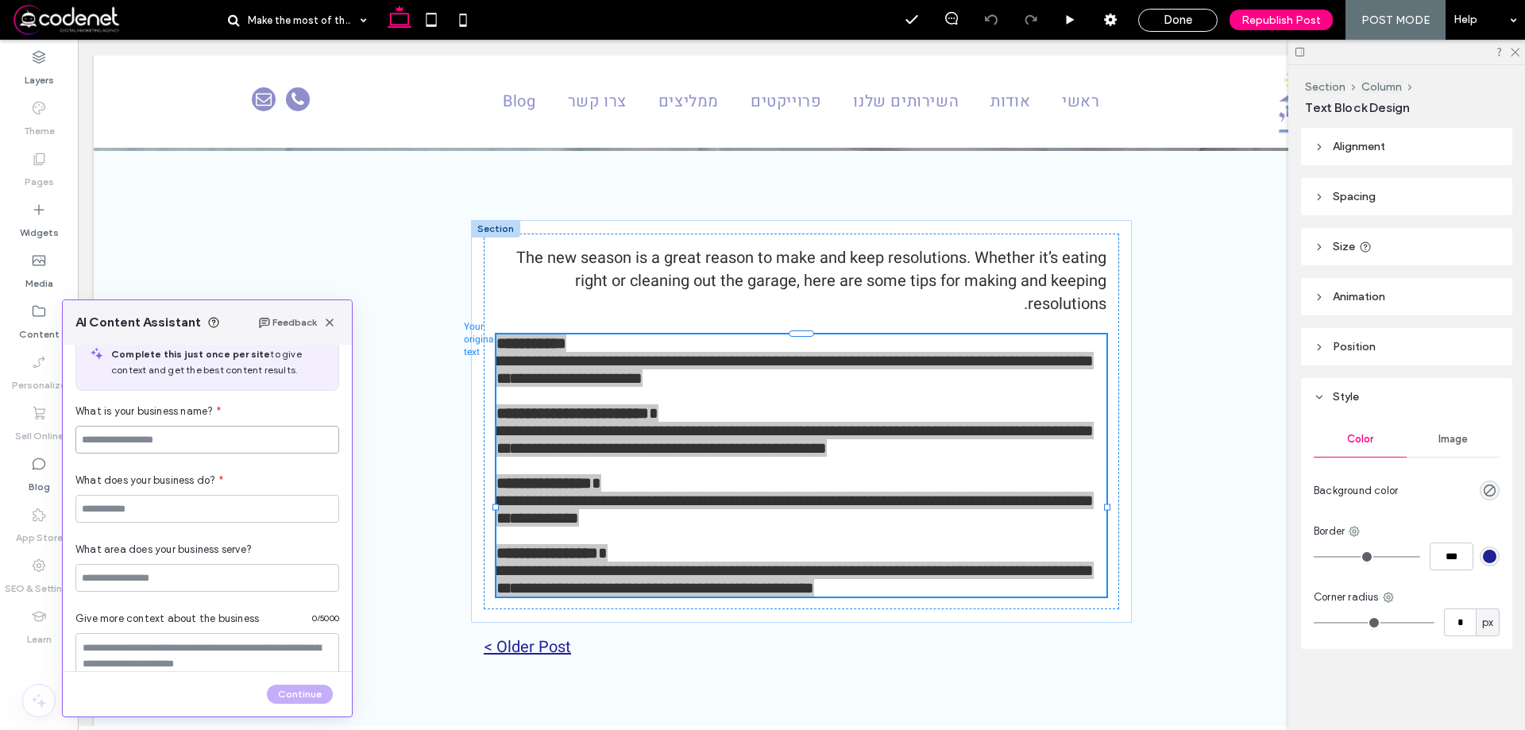
click at [228, 435] on input at bounding box center [207, 440] width 264 height 28
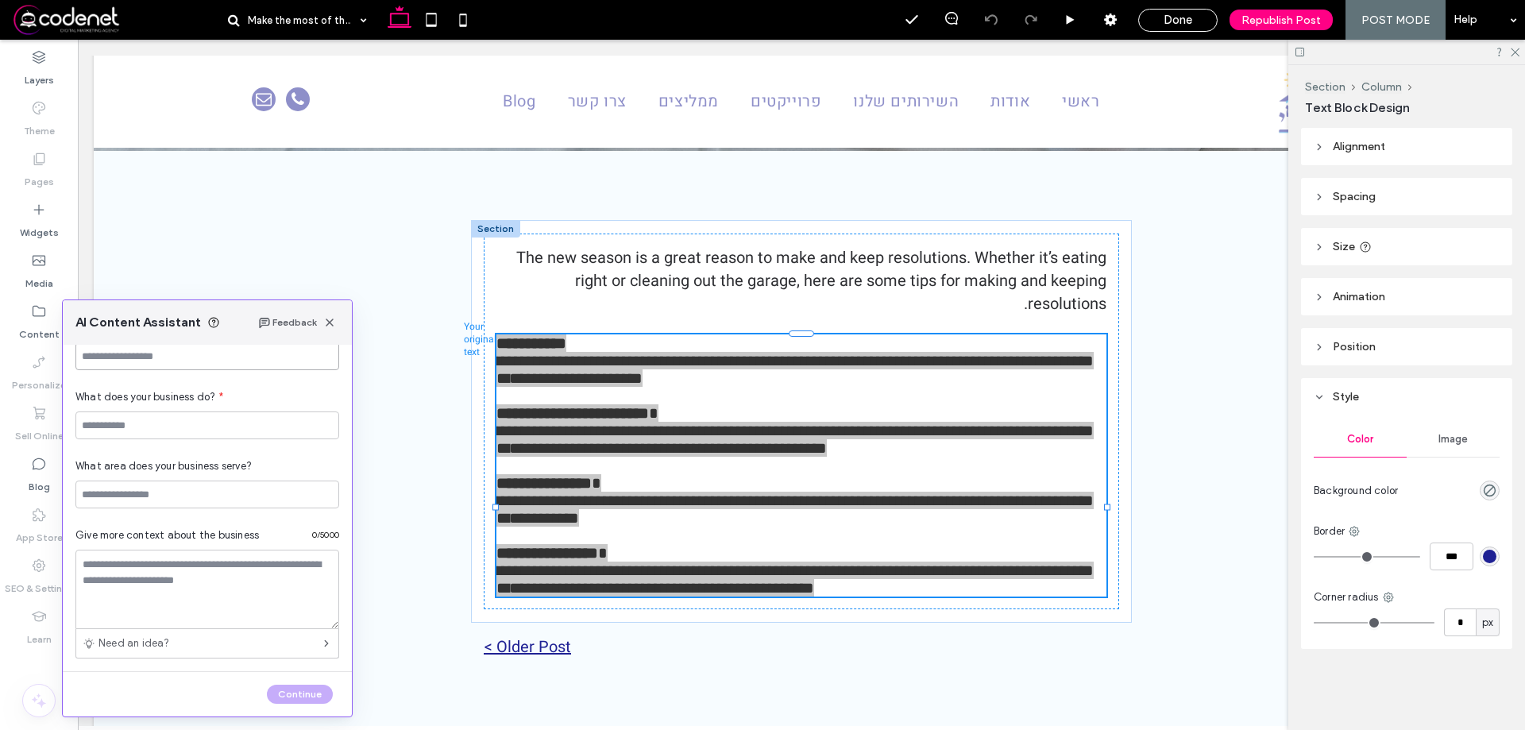
scroll to position [184, 0]
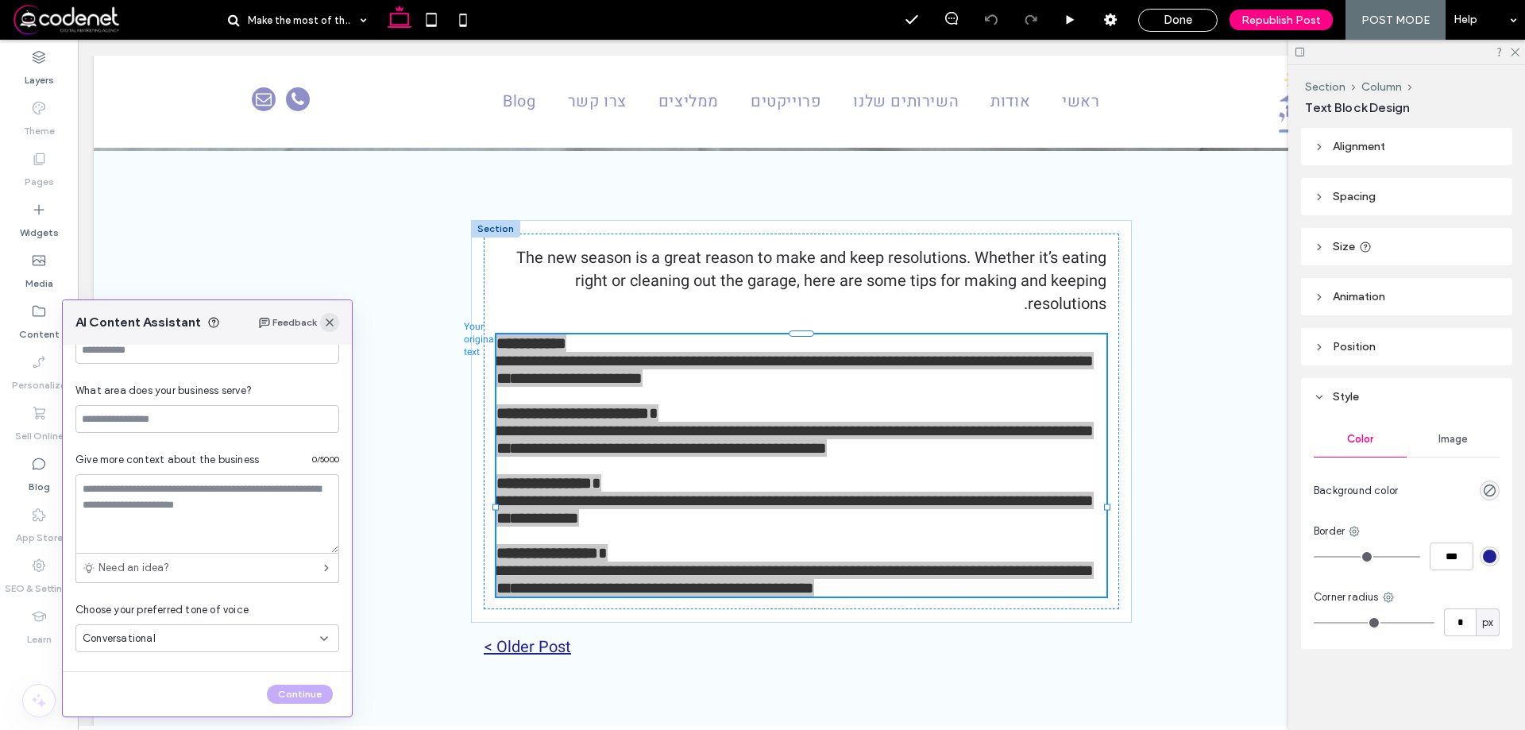
click at [327, 314] on span "button" at bounding box center [329, 322] width 19 height 19
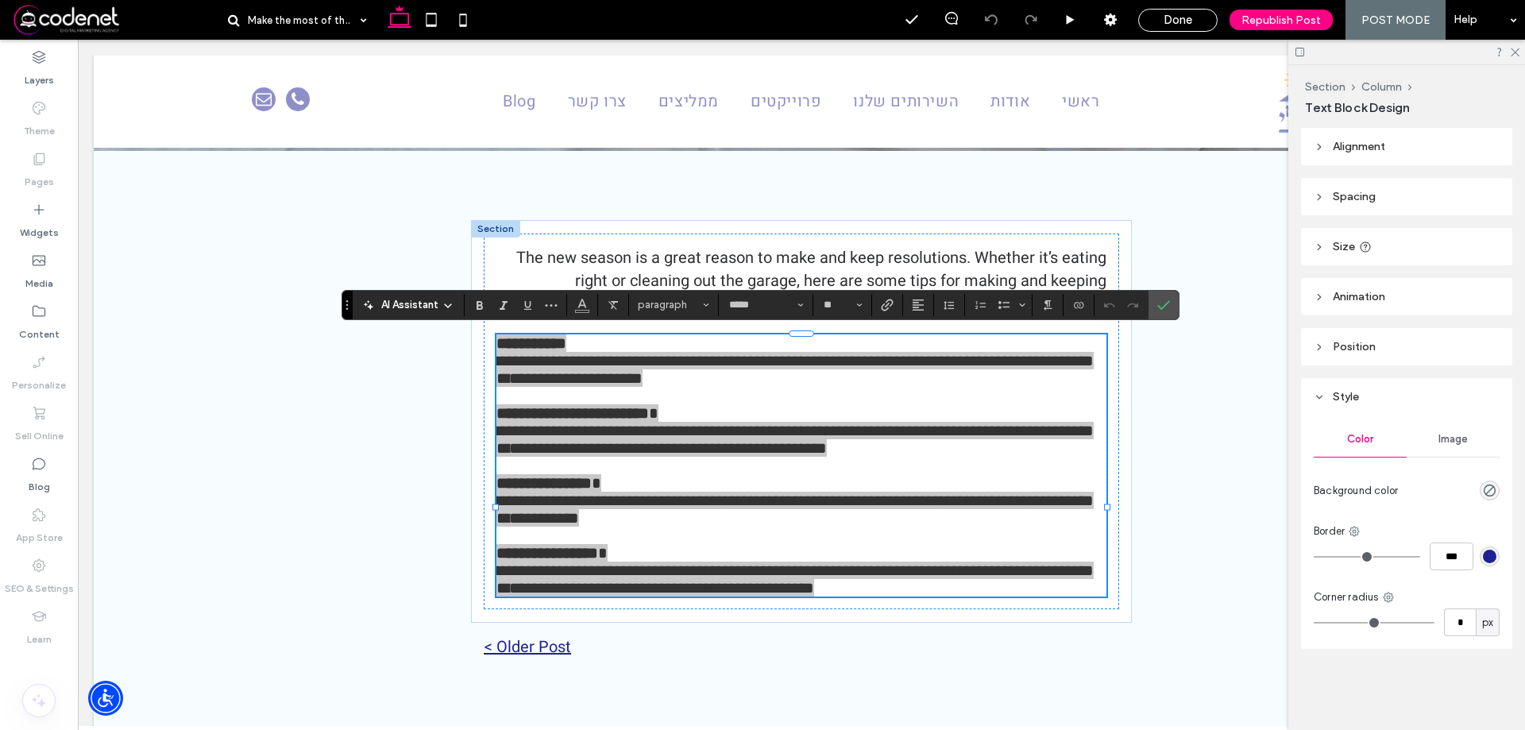
click at [397, 302] on span "AI Assistant" at bounding box center [409, 305] width 57 height 16
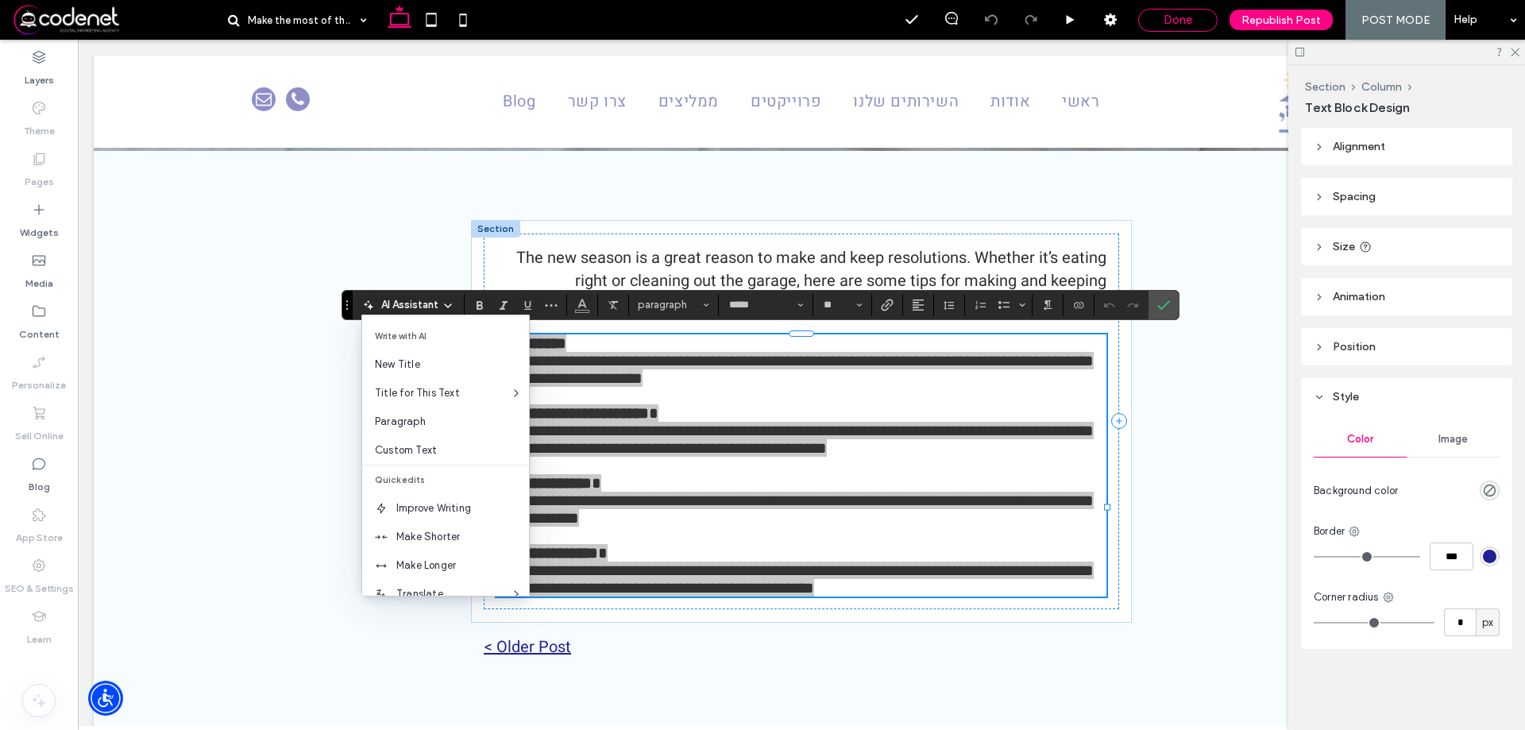
click at [1190, 19] on span "Done" at bounding box center [1177, 20] width 29 height 14
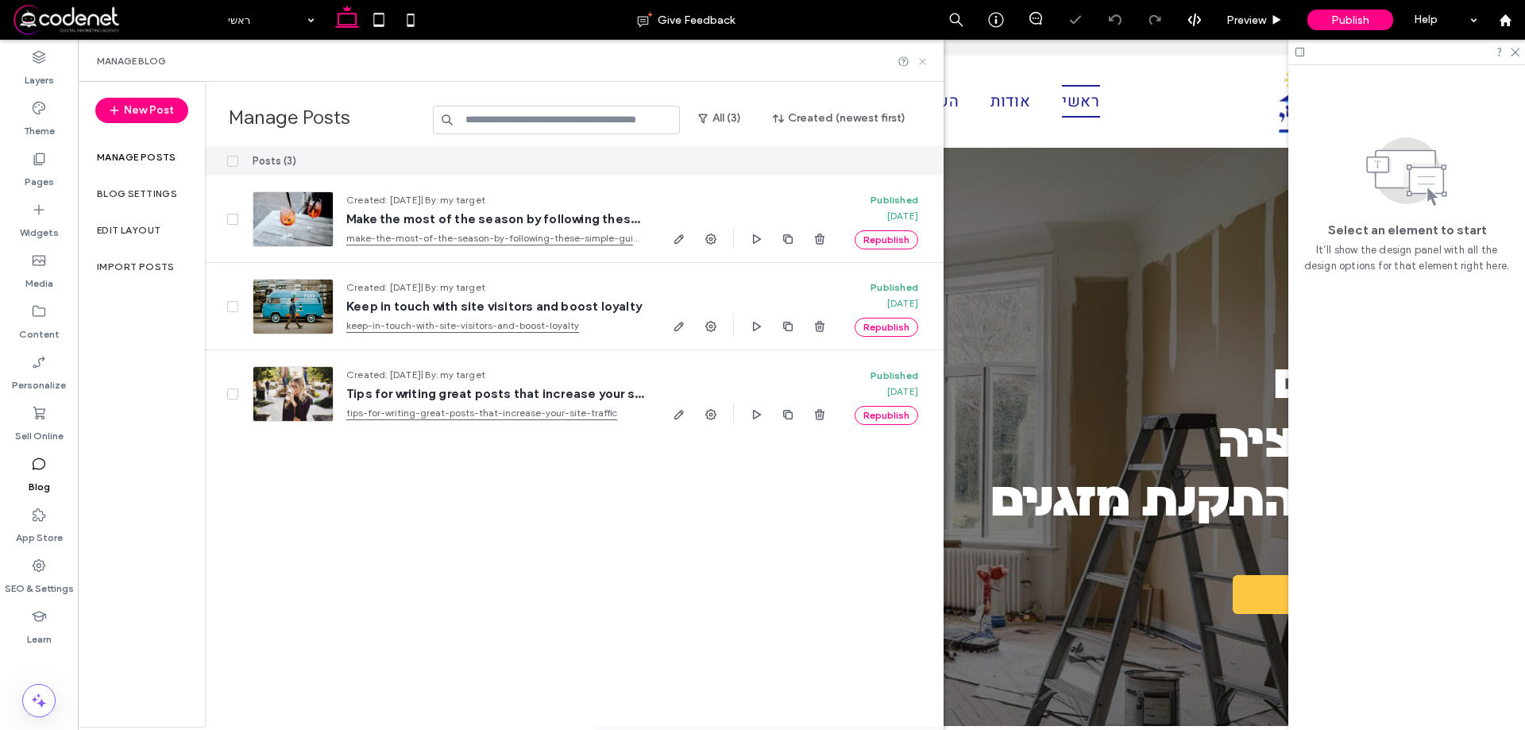
click at [919, 60] on icon at bounding box center [922, 62] width 12 height 12
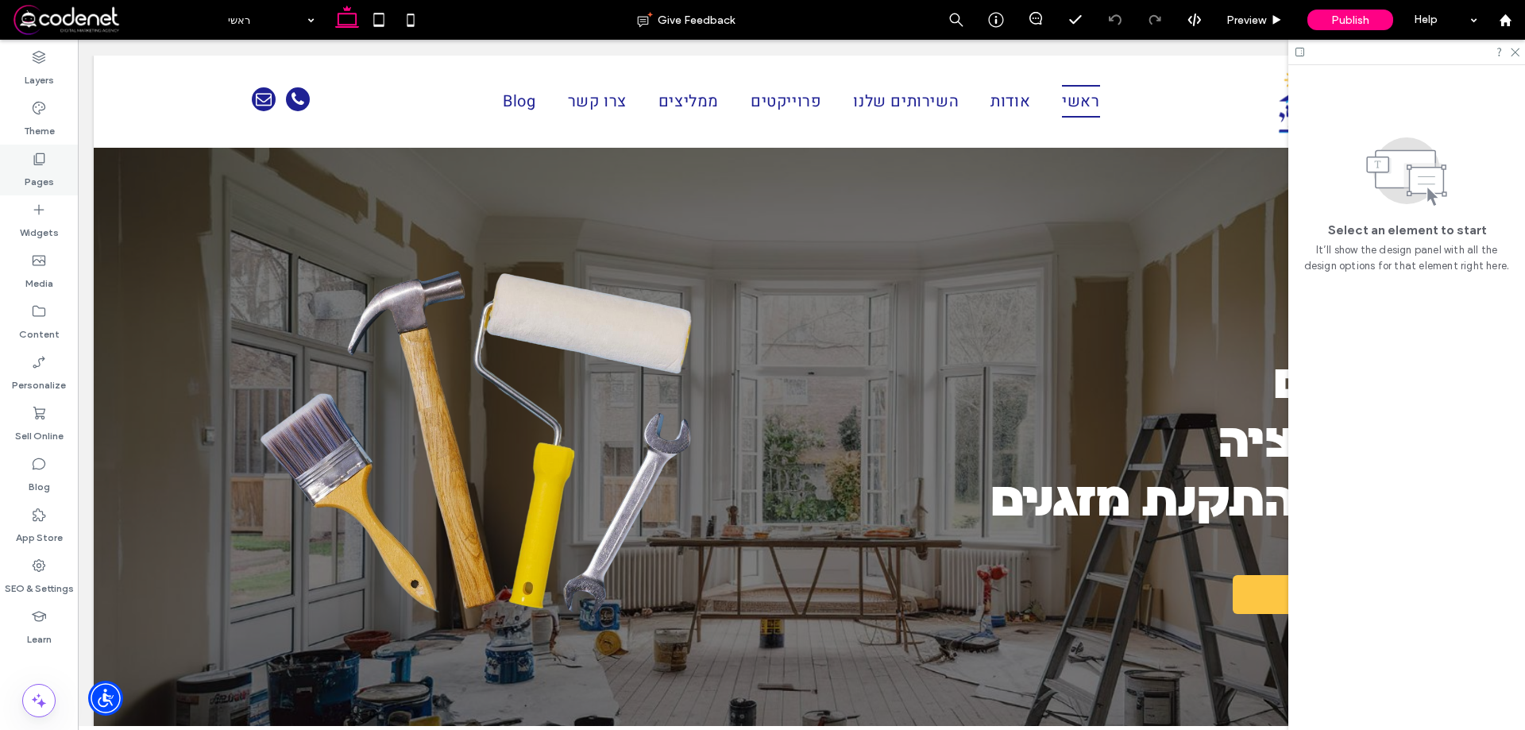
click at [51, 165] on div "Pages" at bounding box center [39, 170] width 78 height 51
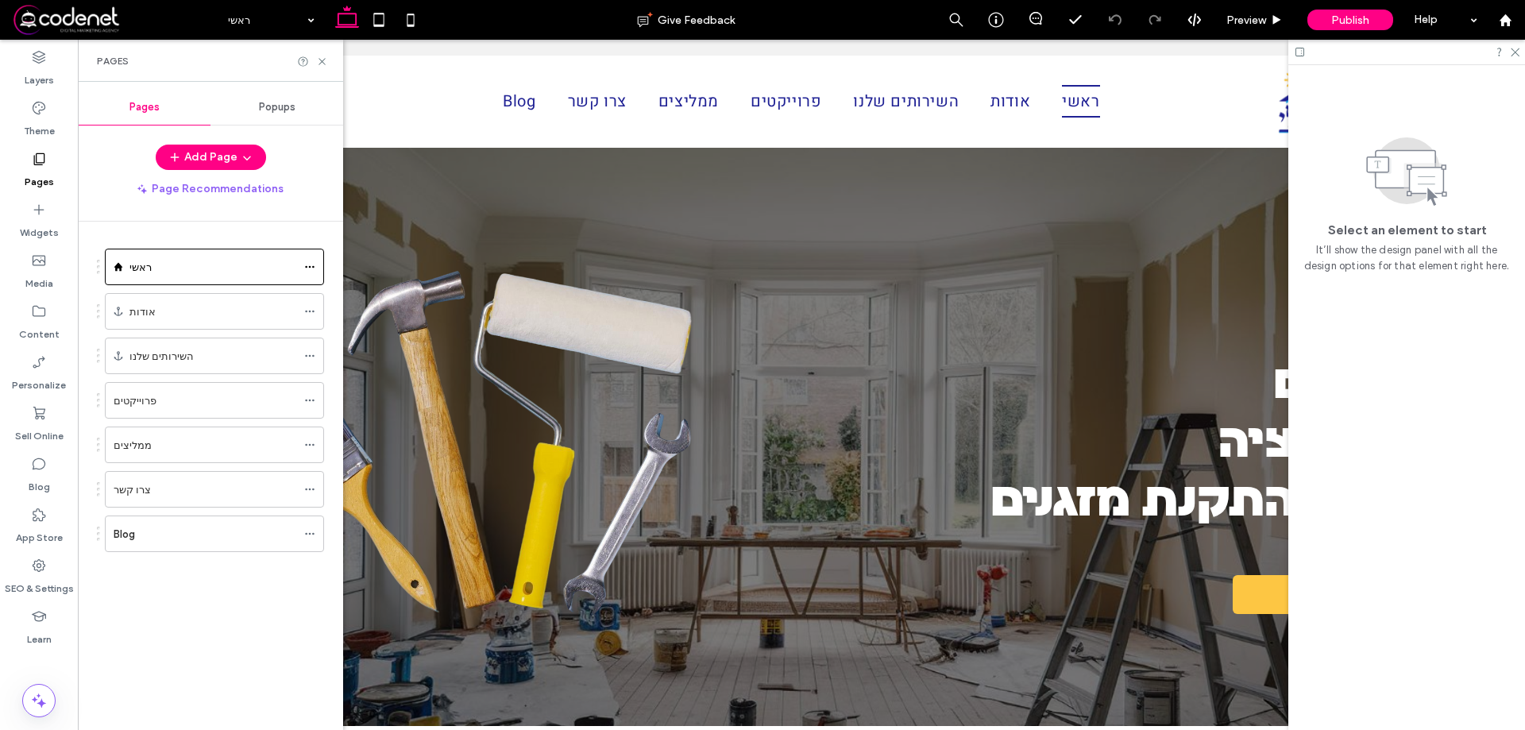
click at [273, 111] on span "Popups" at bounding box center [277, 107] width 37 height 13
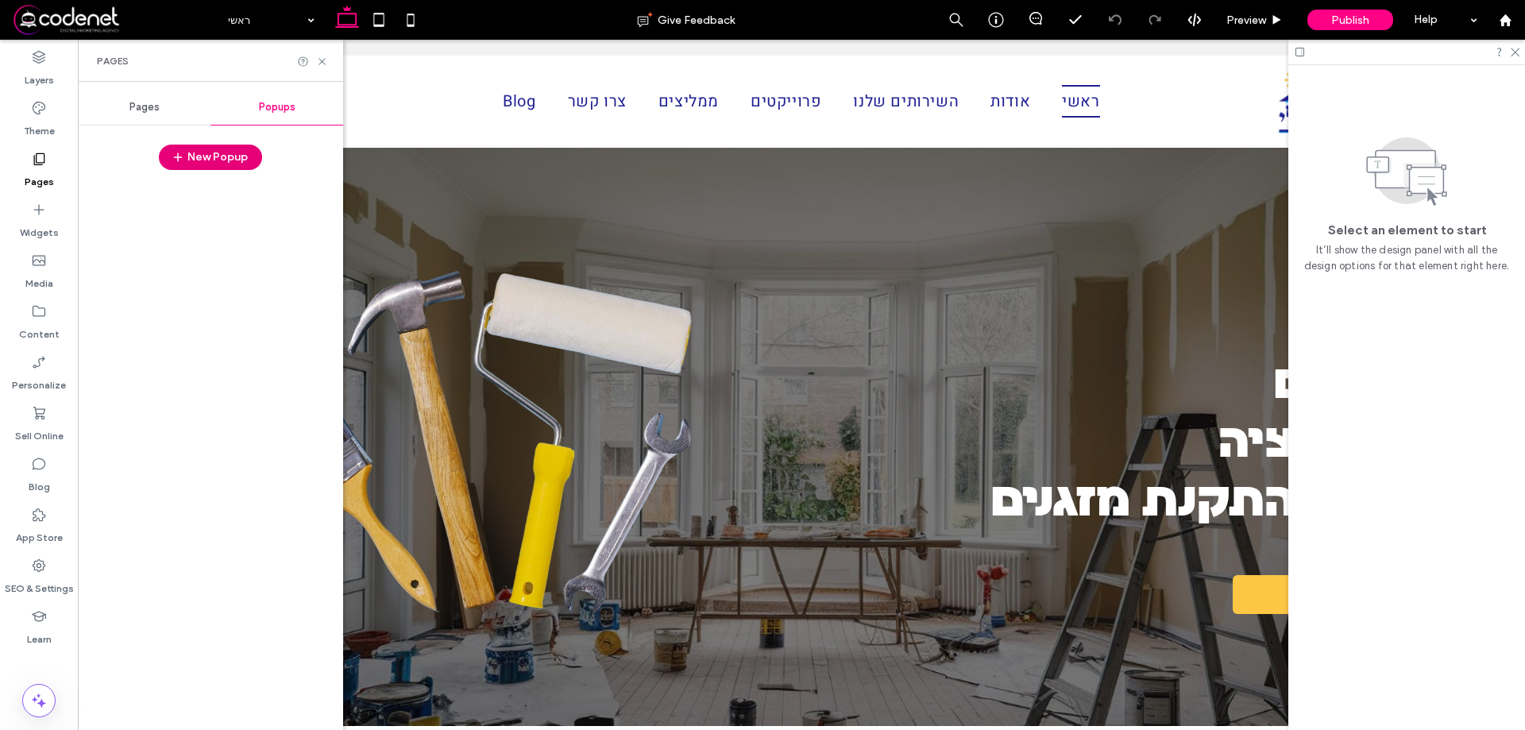
click at [220, 157] on button "New Popup" at bounding box center [210, 157] width 103 height 25
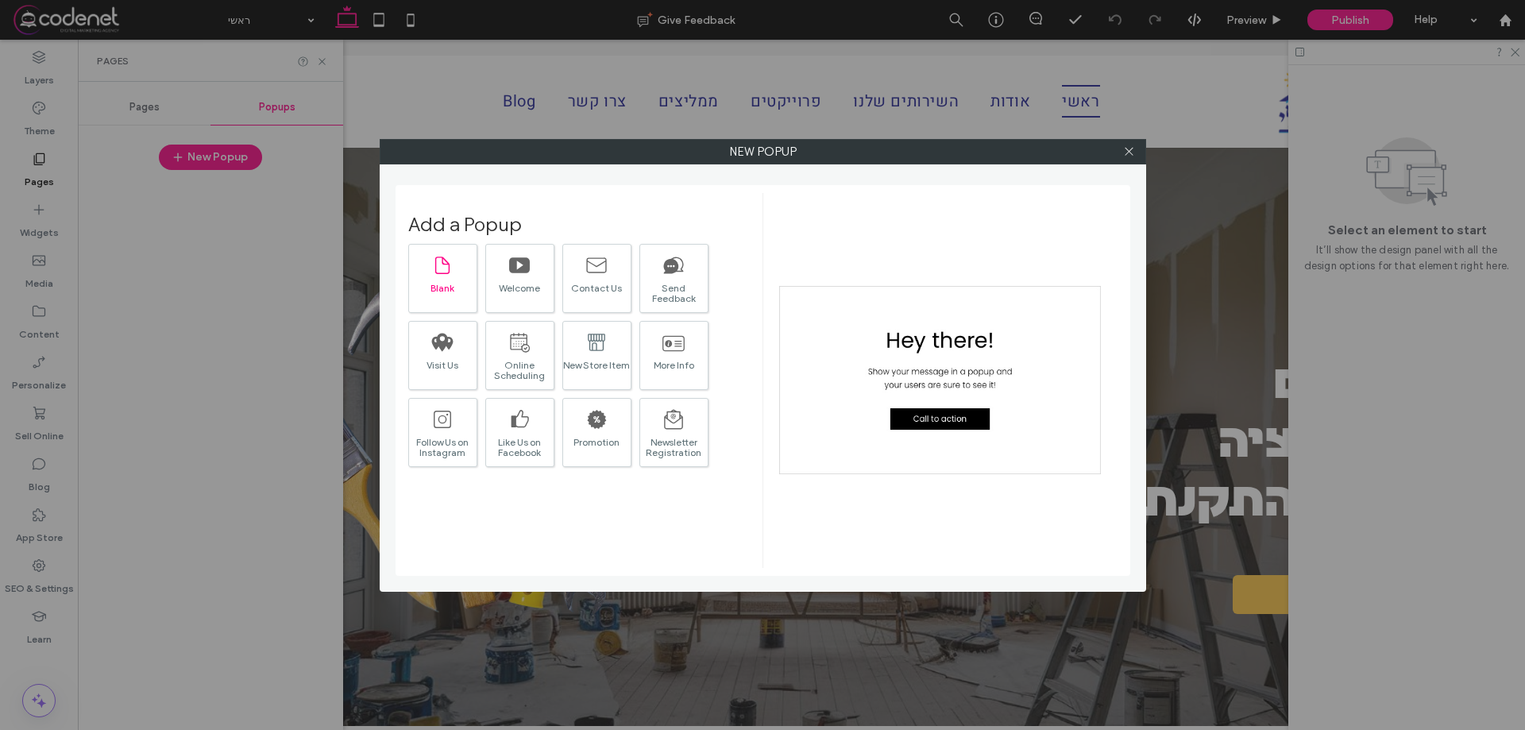
click at [438, 276] on icon at bounding box center [442, 265] width 22 height 22
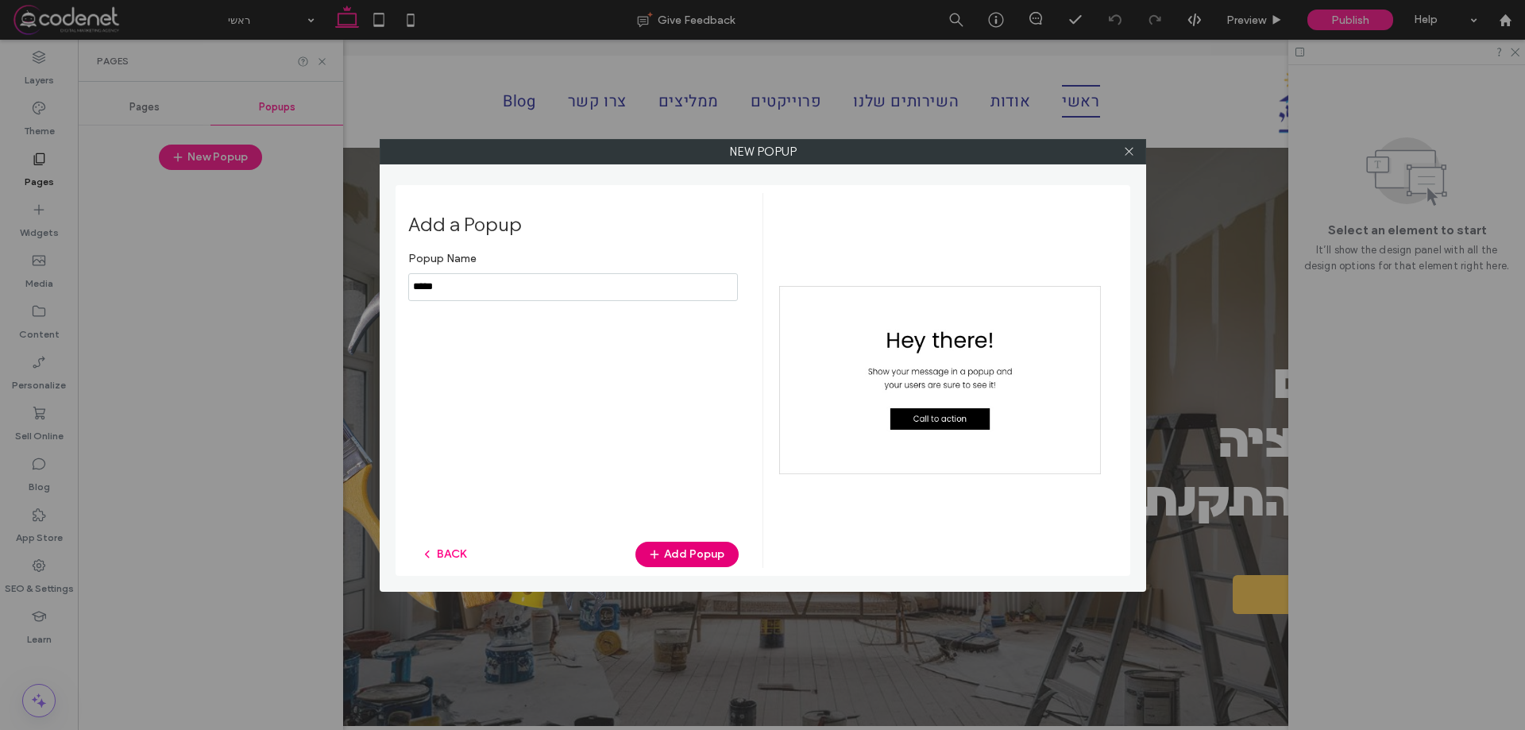
click at [695, 557] on button "Add Popup" at bounding box center [686, 554] width 103 height 25
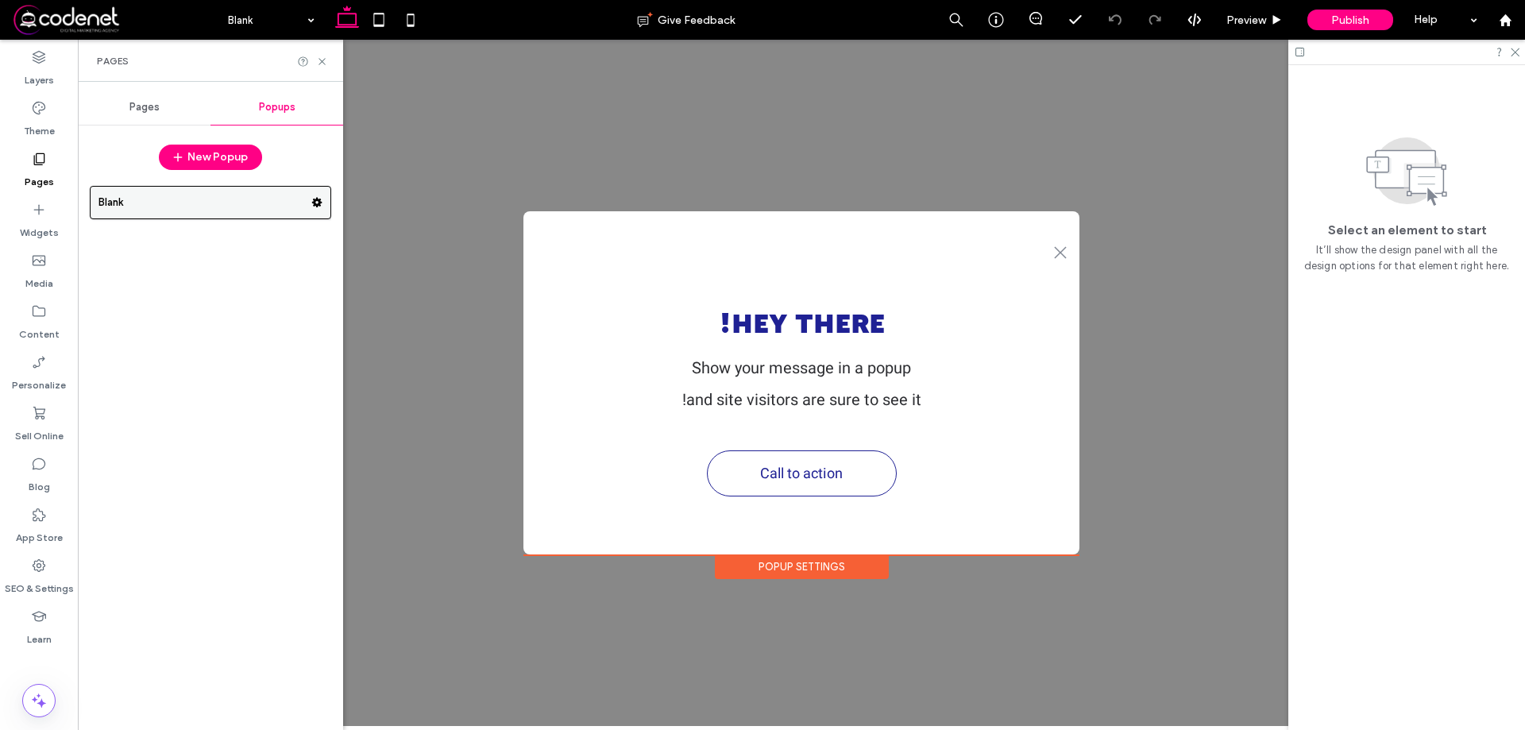
click at [276, 210] on label "Blank" at bounding box center [204, 203] width 213 height 32
click at [317, 205] on use at bounding box center [317, 203] width 10 height 10
click at [137, 102] on span "Pages" at bounding box center [144, 107] width 30 height 13
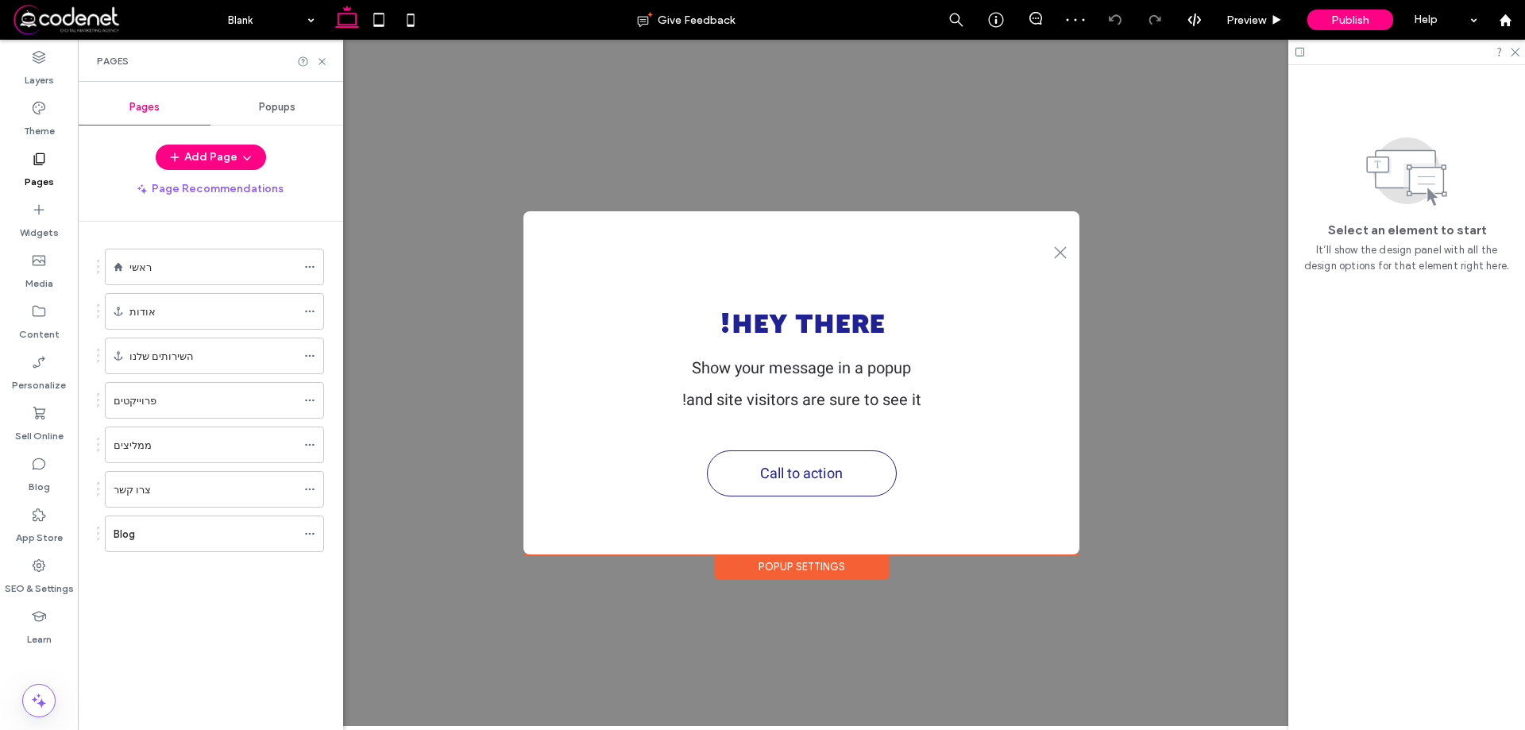
click at [251, 101] on div "Popups" at bounding box center [276, 107] width 133 height 35
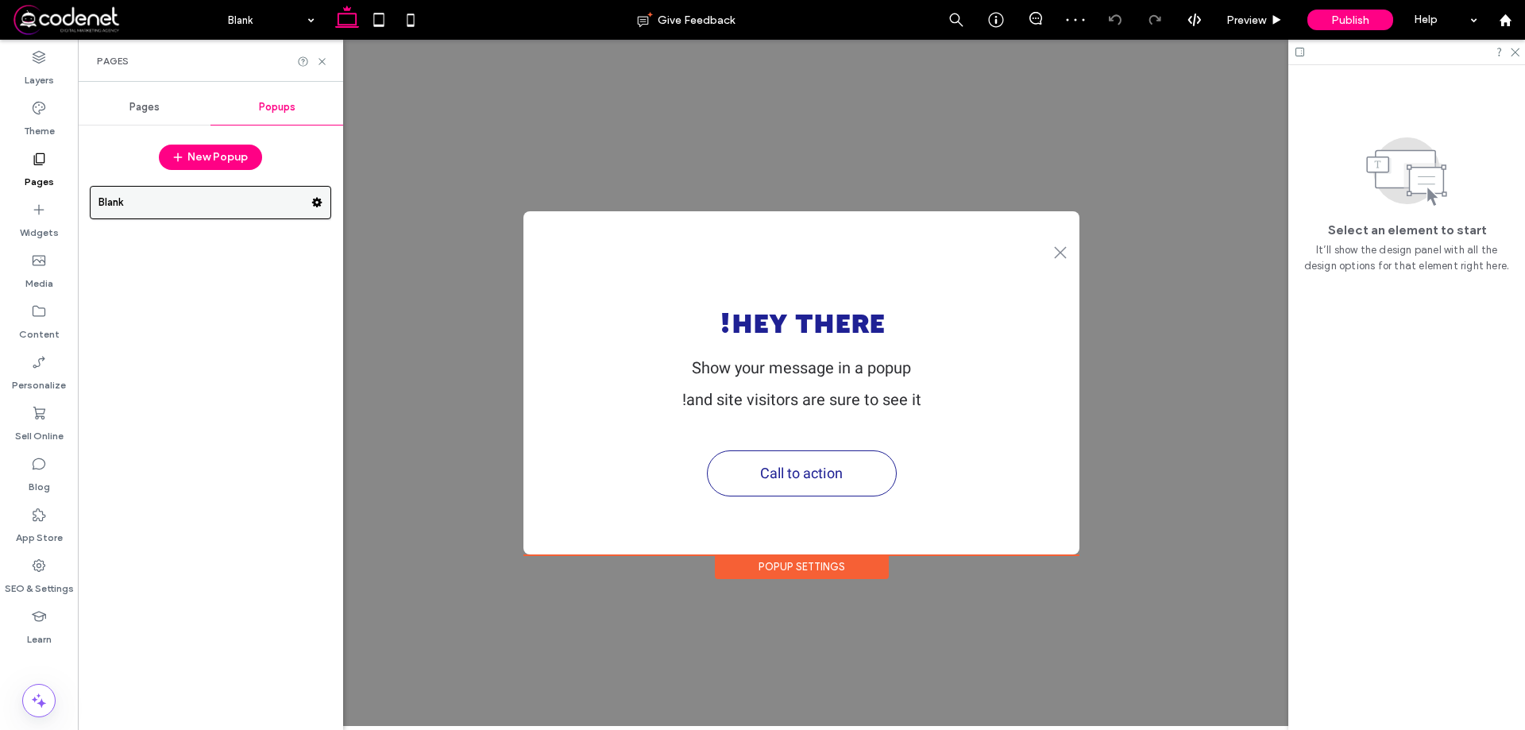
click at [233, 214] on label "Blank" at bounding box center [204, 203] width 213 height 32
click at [49, 387] on label "Personalize" at bounding box center [39, 381] width 54 height 22
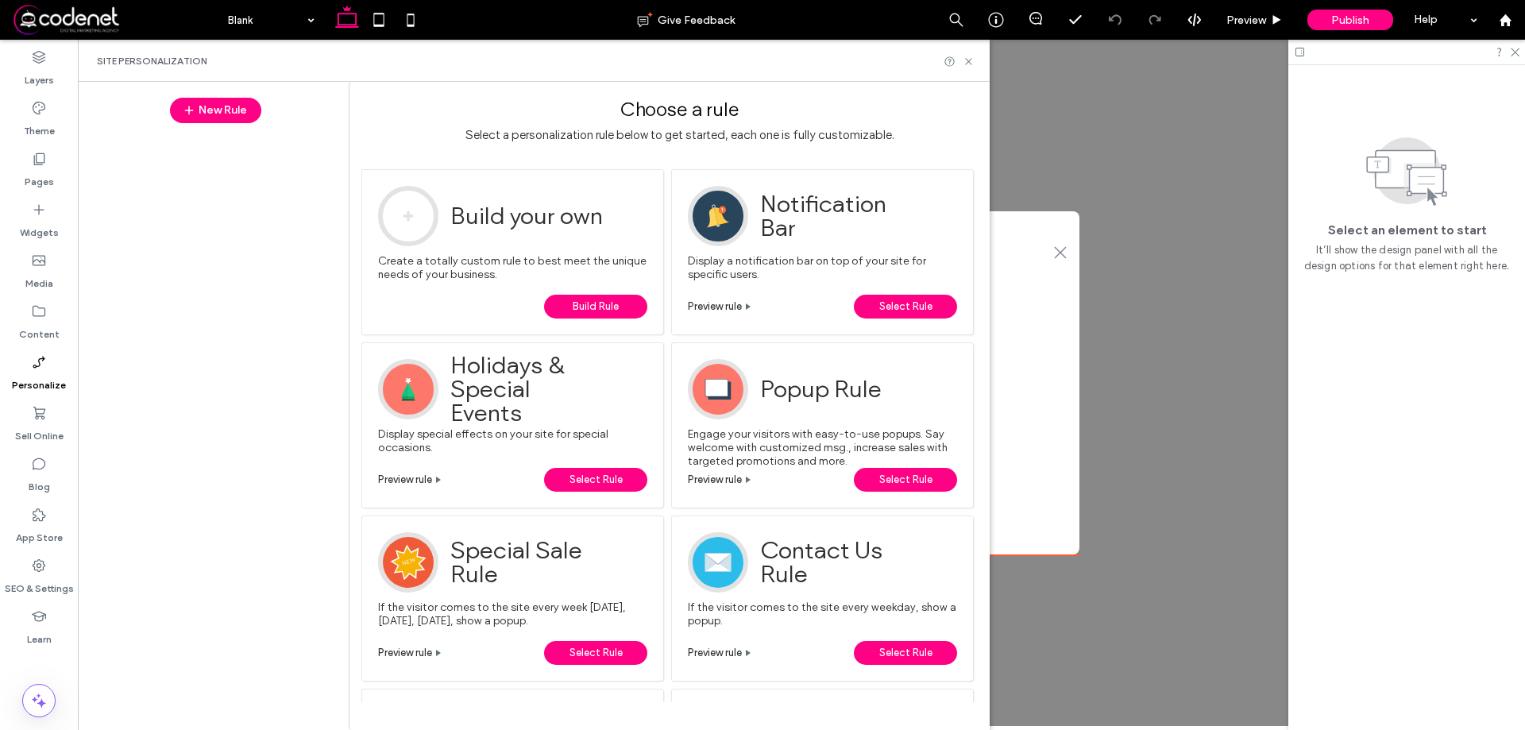
click at [904, 477] on span "Select Rule" at bounding box center [905, 480] width 53 height 24
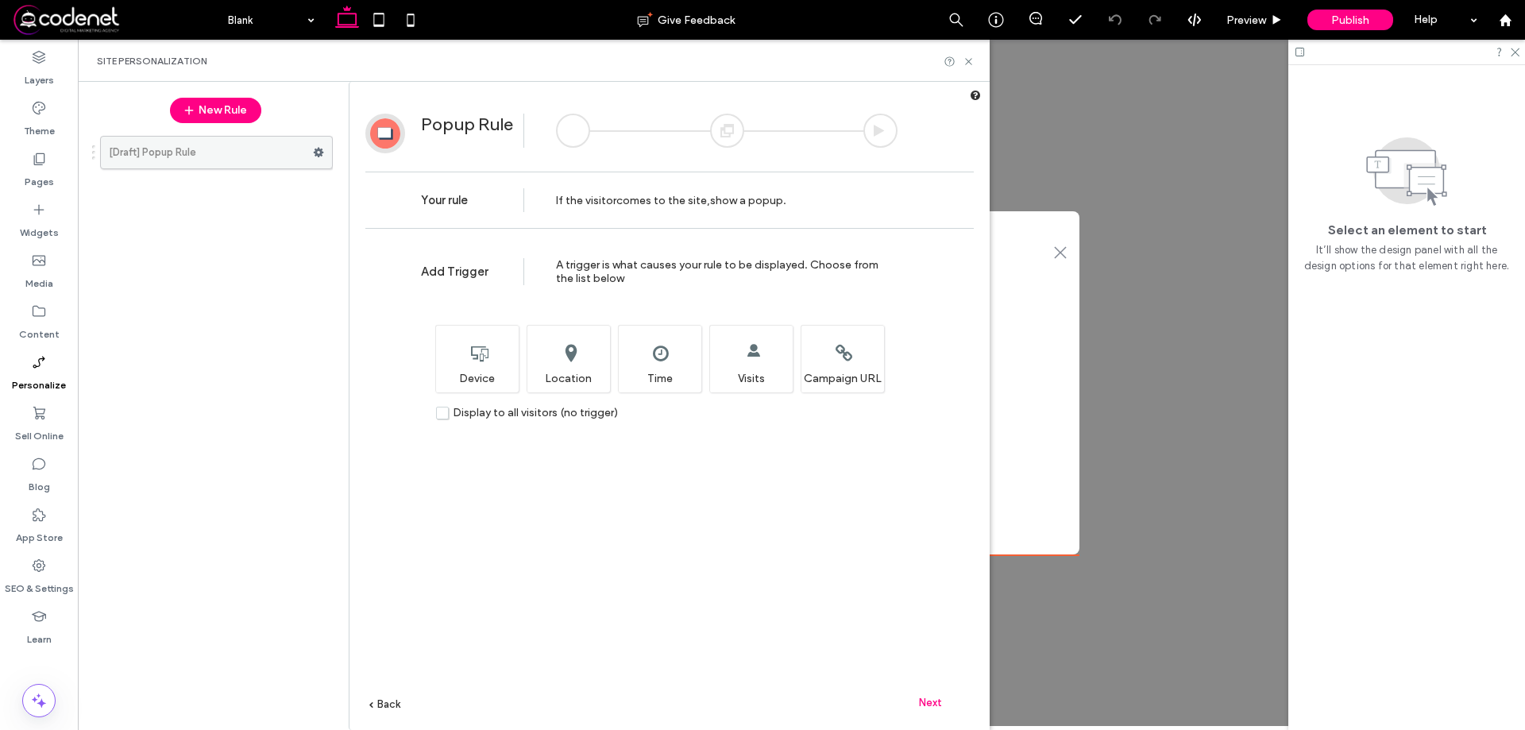
click at [229, 150] on label "[Draft] Popup Rule" at bounding box center [211, 153] width 204 height 32
click at [470, 362] on div "Choose which device type(s) will display this rule. Device" at bounding box center [476, 358] width 83 height 67
click at [670, 341] on div "Set the time and/or date when you want this rule to display. Time" at bounding box center [659, 358] width 83 height 67
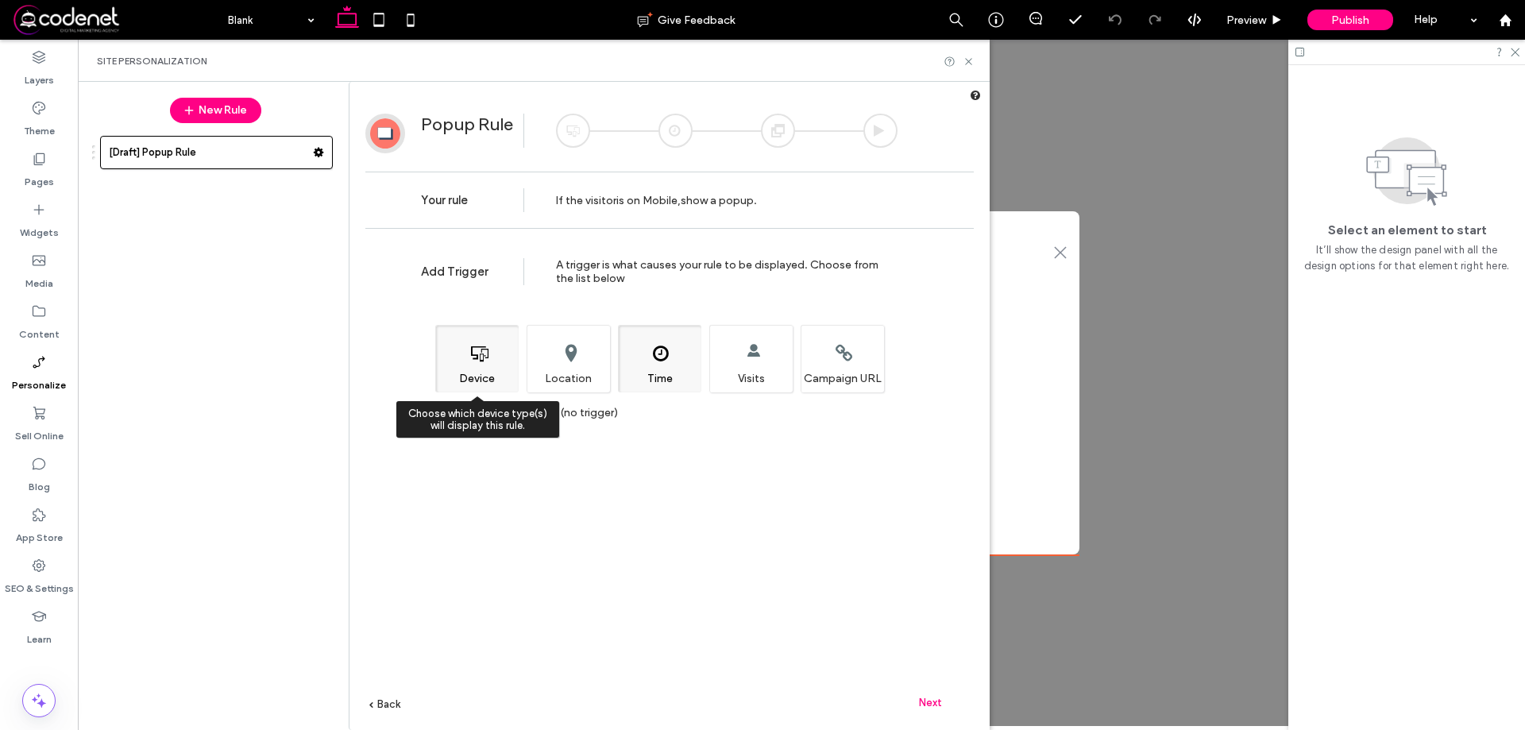
click at [476, 353] on div "Choose which device type(s) will display this rule. Device" at bounding box center [476, 358] width 83 height 67
click at [479, 374] on div "Choose which device type(s) will display this rule. Device" at bounding box center [476, 358] width 83 height 67
click at [502, 366] on div "Choose which device type(s) will display this rule. Device" at bounding box center [476, 358] width 83 height 67
click at [936, 706] on span "Next" at bounding box center [930, 702] width 23 height 12
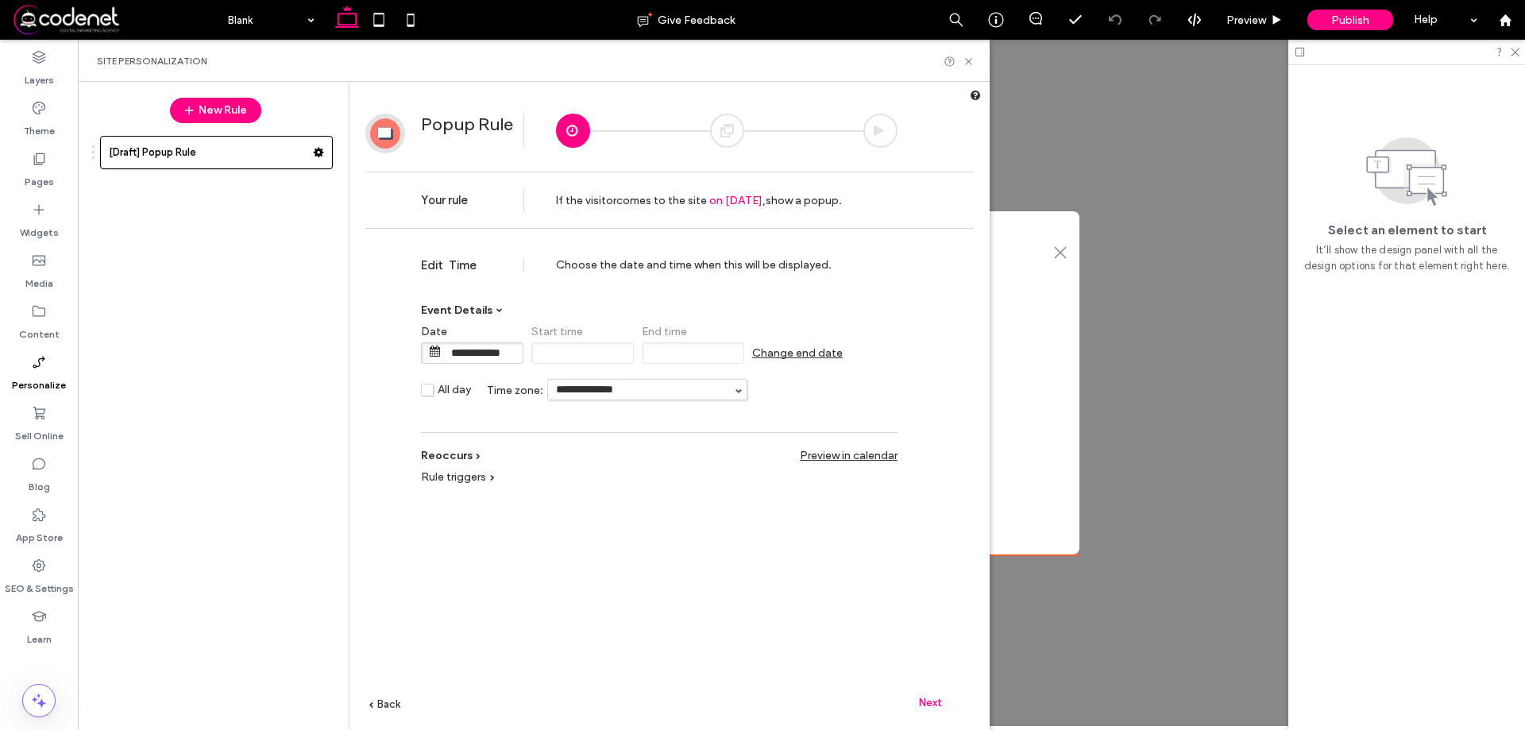
click at [473, 480] on span "Rule triggers" at bounding box center [453, 476] width 65 height 13
click at [939, 706] on span "Next" at bounding box center [930, 702] width 23 height 12
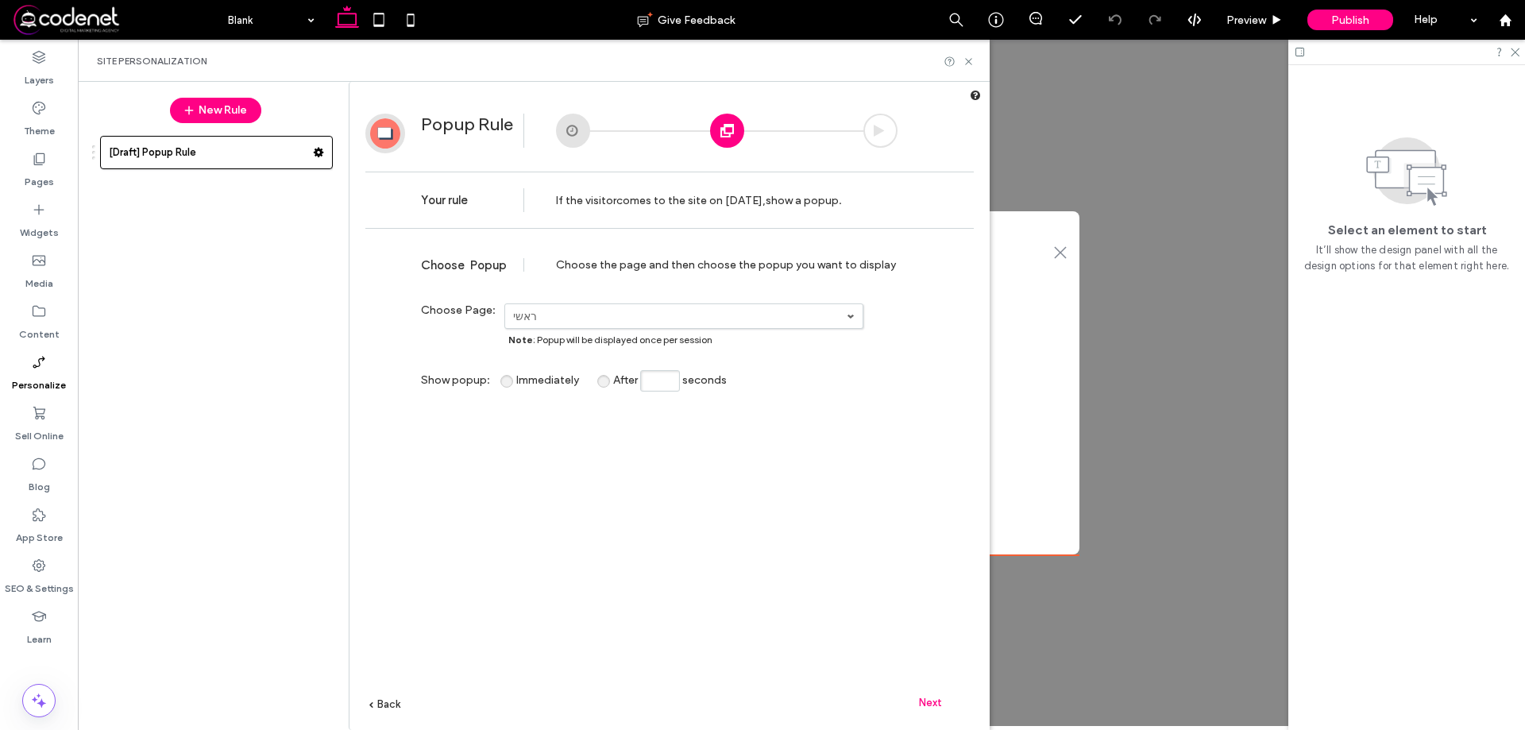
click at [710, 322] on label "ראשי" at bounding box center [679, 316] width 333 height 13
click at [551, 353] on link "ראשי" at bounding box center [684, 342] width 357 height 29
click at [611, 314] on label "ראשי" at bounding box center [679, 316] width 333 height 13
click at [596, 377] on link "פרוייקטים" at bounding box center [684, 371] width 357 height 29
click at [603, 333] on span "Note : Popup will be displayed once per session" at bounding box center [610, 339] width 204 height 12
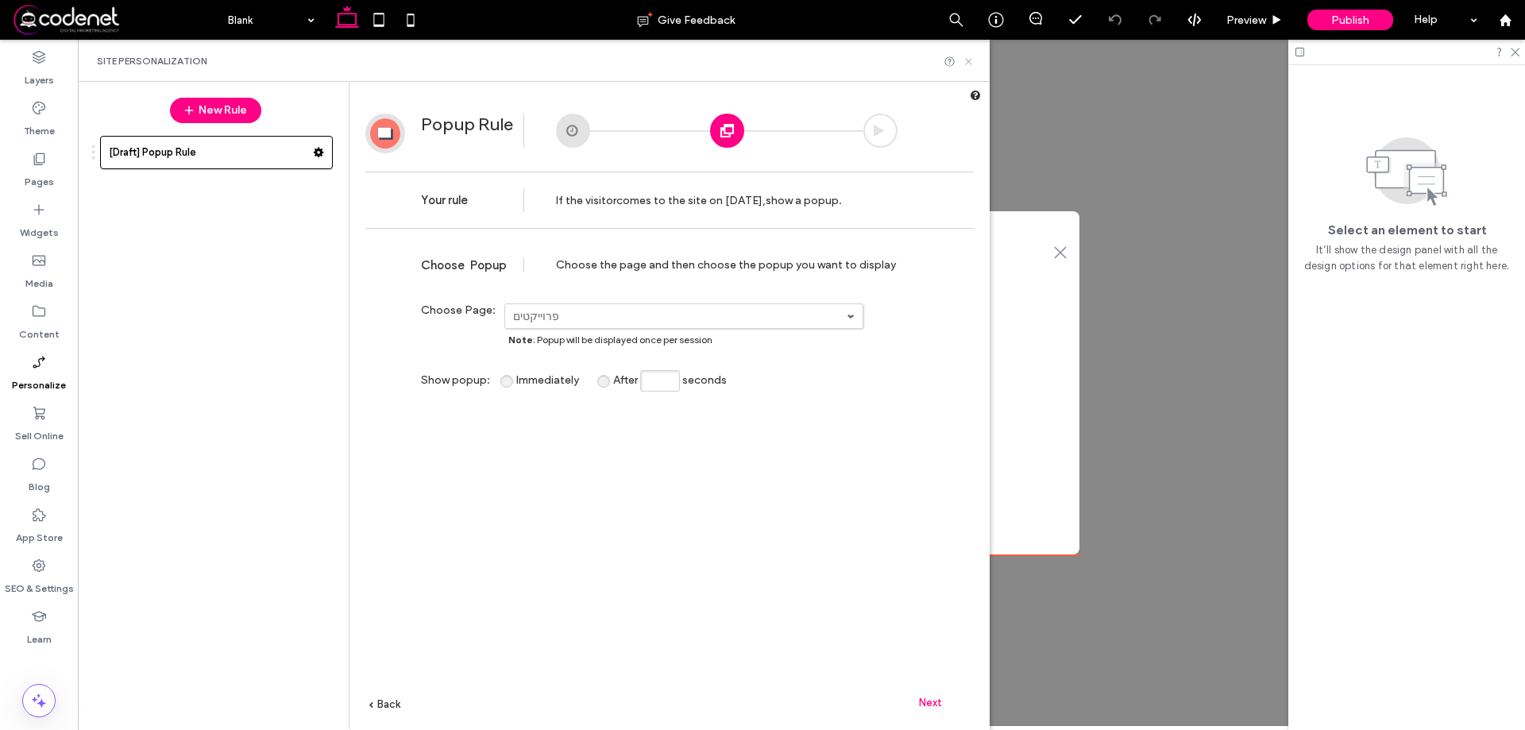
click at [967, 64] on icon at bounding box center [968, 62] width 12 height 12
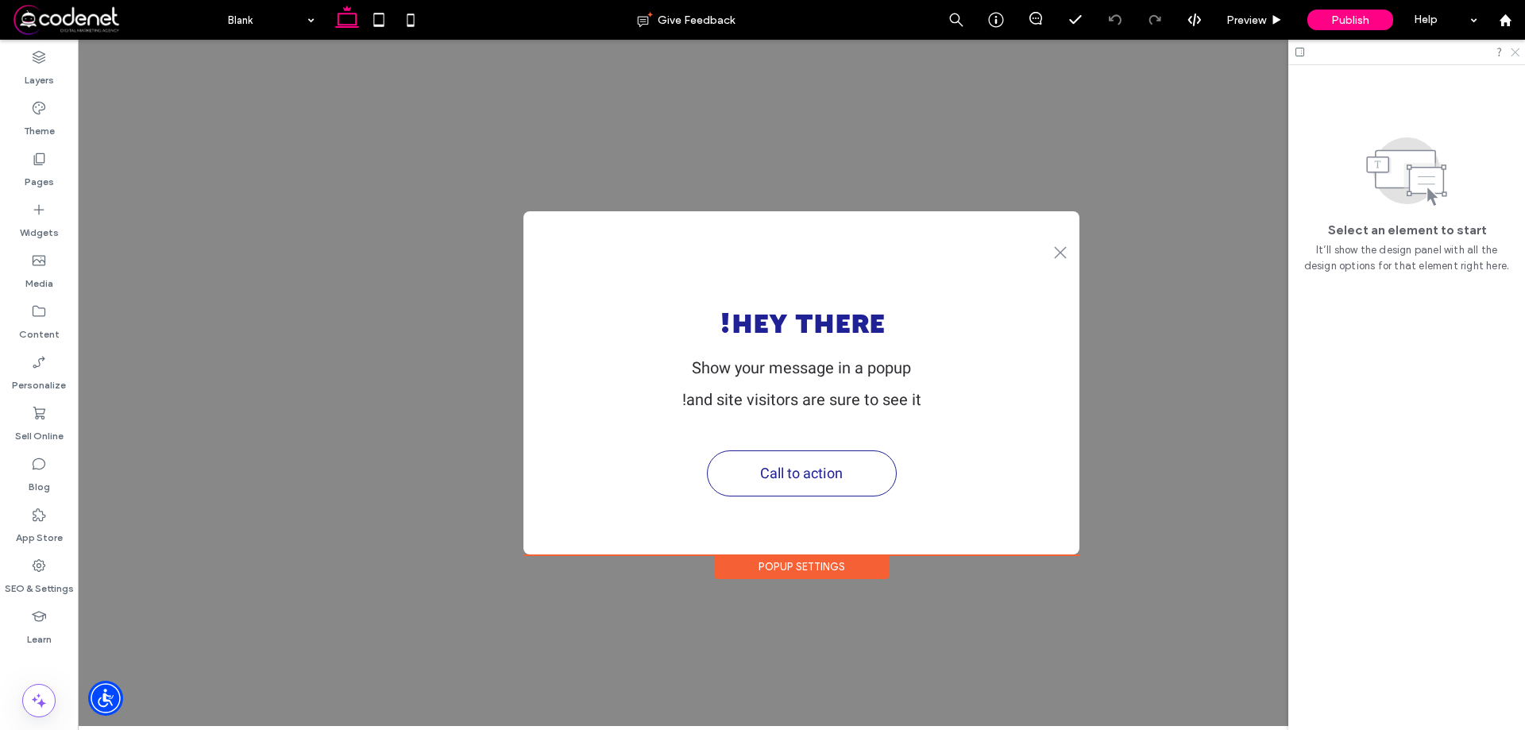
click at [1514, 48] on icon at bounding box center [1514, 51] width 10 height 10
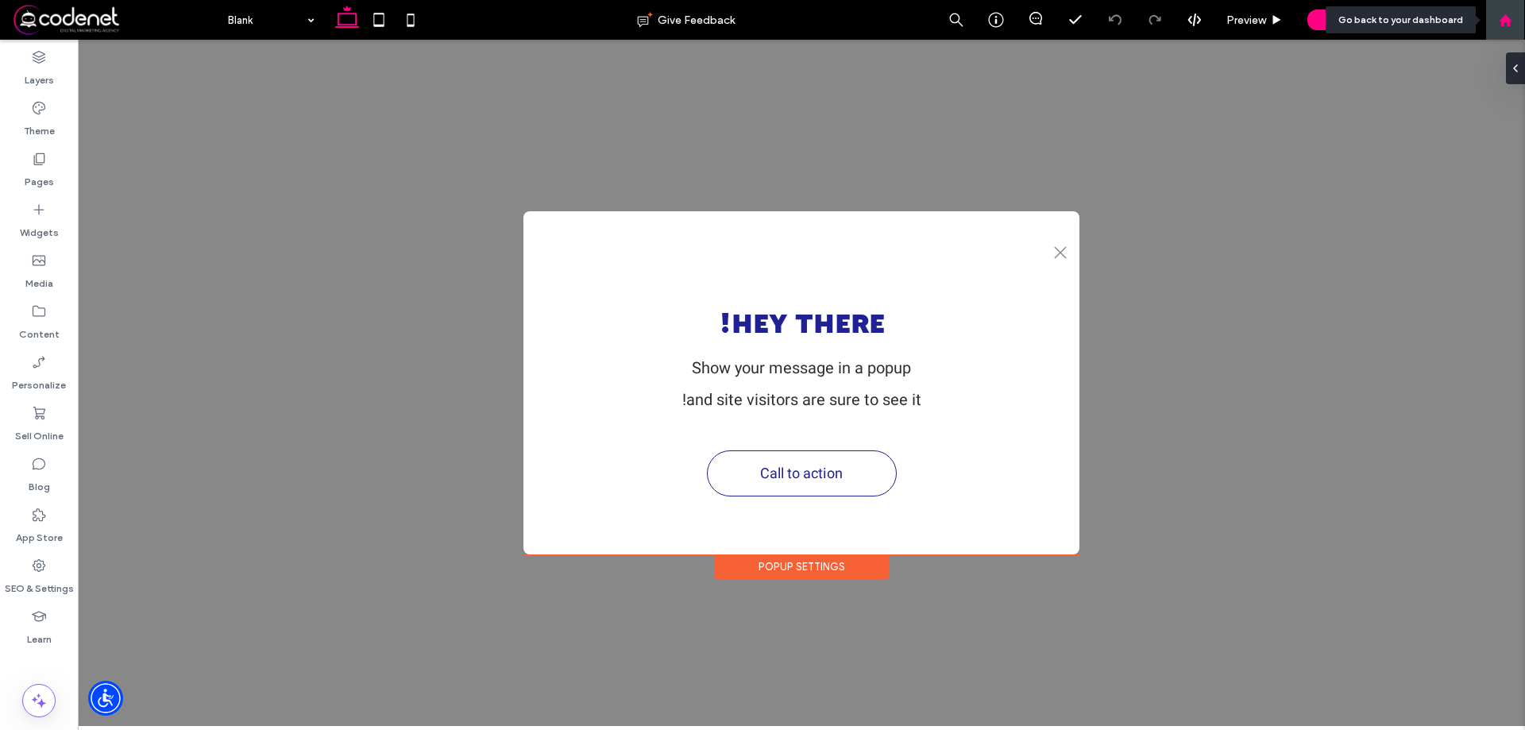
click at [1507, 13] on icon at bounding box center [1504, 19] width 13 height 13
